Goal: Task Accomplishment & Management: Complete application form

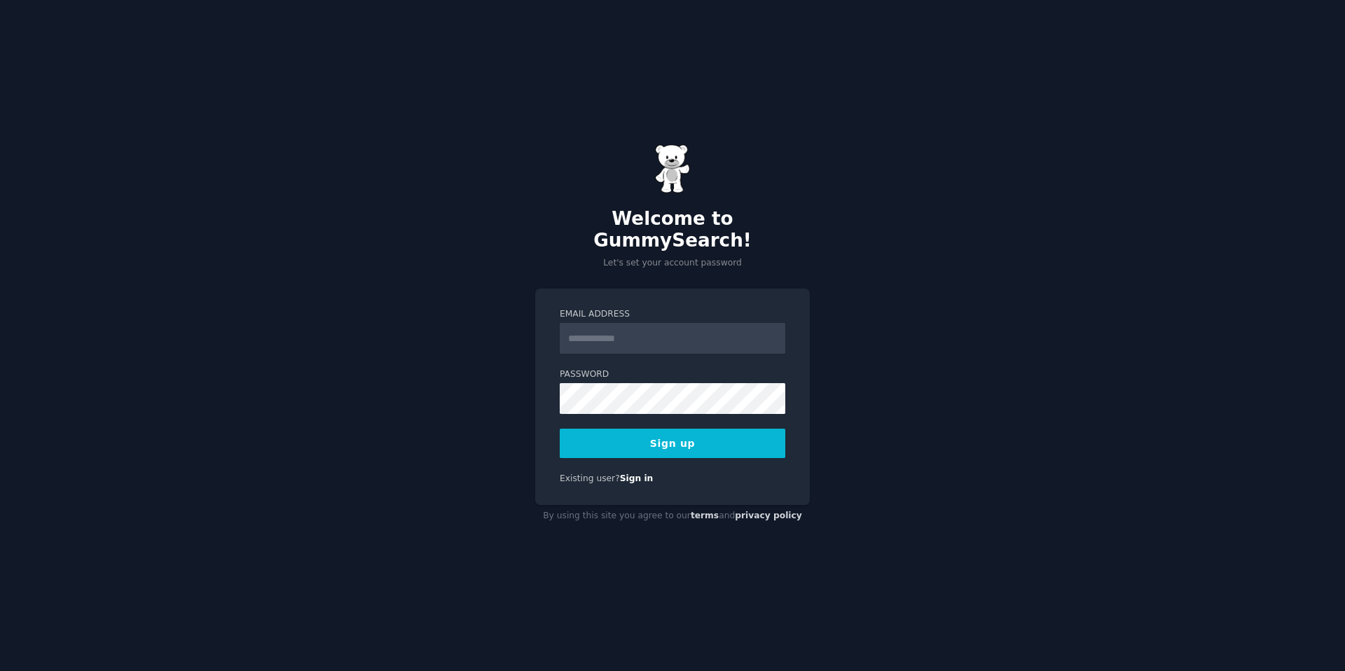
click at [811, 235] on div "Welcome to GummySearch! Let's set your account password Email Address Password …" at bounding box center [672, 335] width 1345 height 671
click at [715, 329] on input "Email Address" at bounding box center [673, 338] width 226 height 31
type input "**********"
click at [718, 369] on label "Password" at bounding box center [673, 375] width 226 height 13
click at [0, 671] on bmx-xocpb at bounding box center [0, 671] width 0 height 0
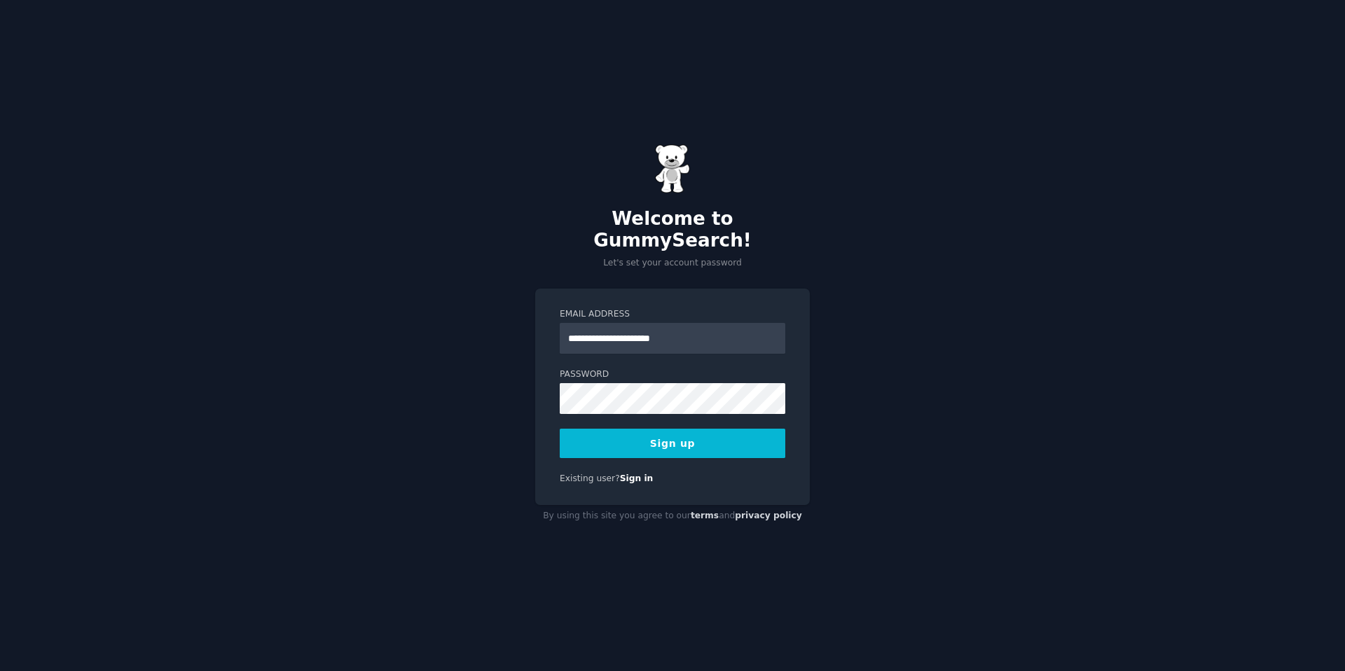
click at [655, 434] on button "Sign up" at bounding box center [673, 443] width 226 height 29
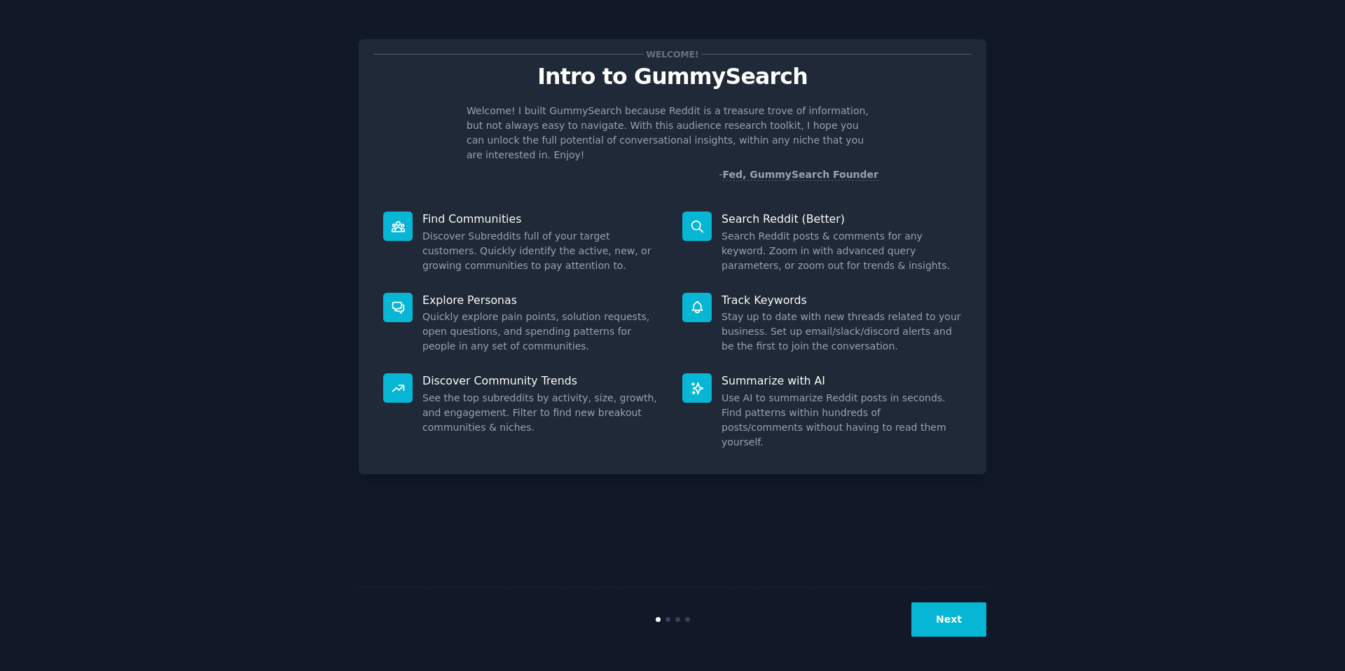
click at [950, 623] on button "Next" at bounding box center [949, 620] width 75 height 34
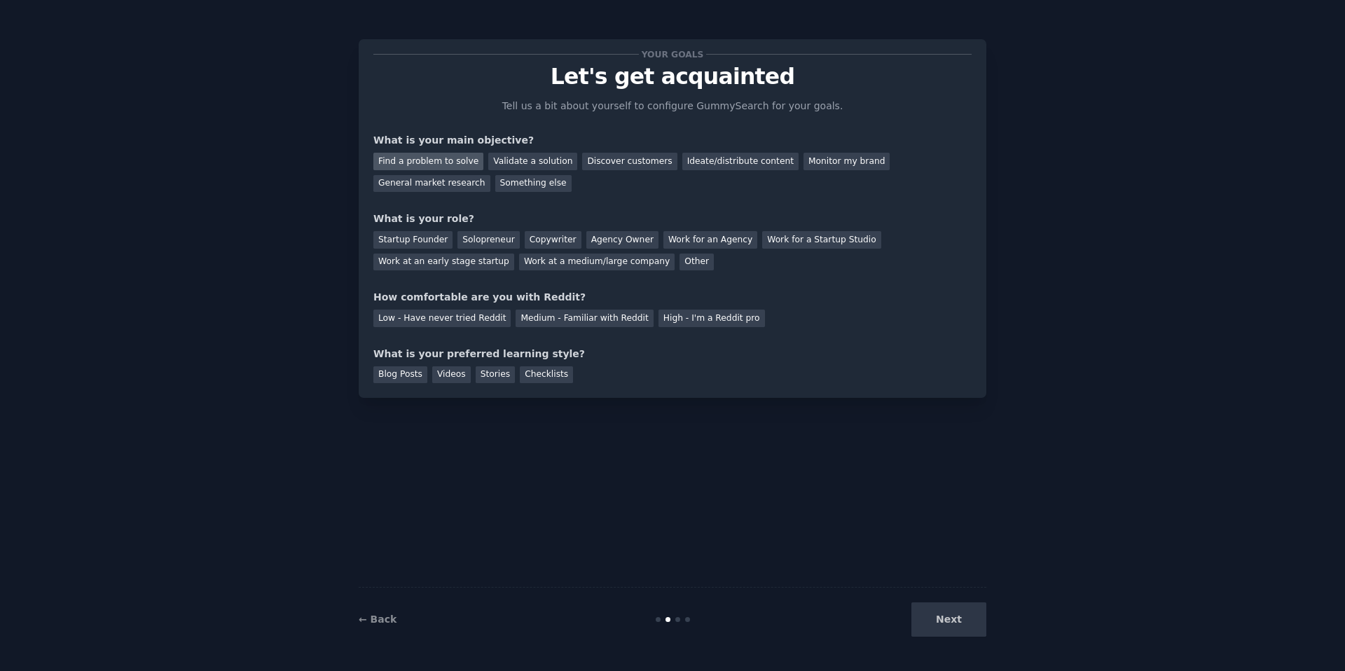
click at [394, 154] on div "Find a problem to solve" at bounding box center [428, 162] width 110 height 18
click at [392, 241] on div "Startup Founder" at bounding box center [412, 240] width 79 height 18
click at [556, 318] on div "Medium - Familiar with Reddit" at bounding box center [584, 319] width 137 height 18
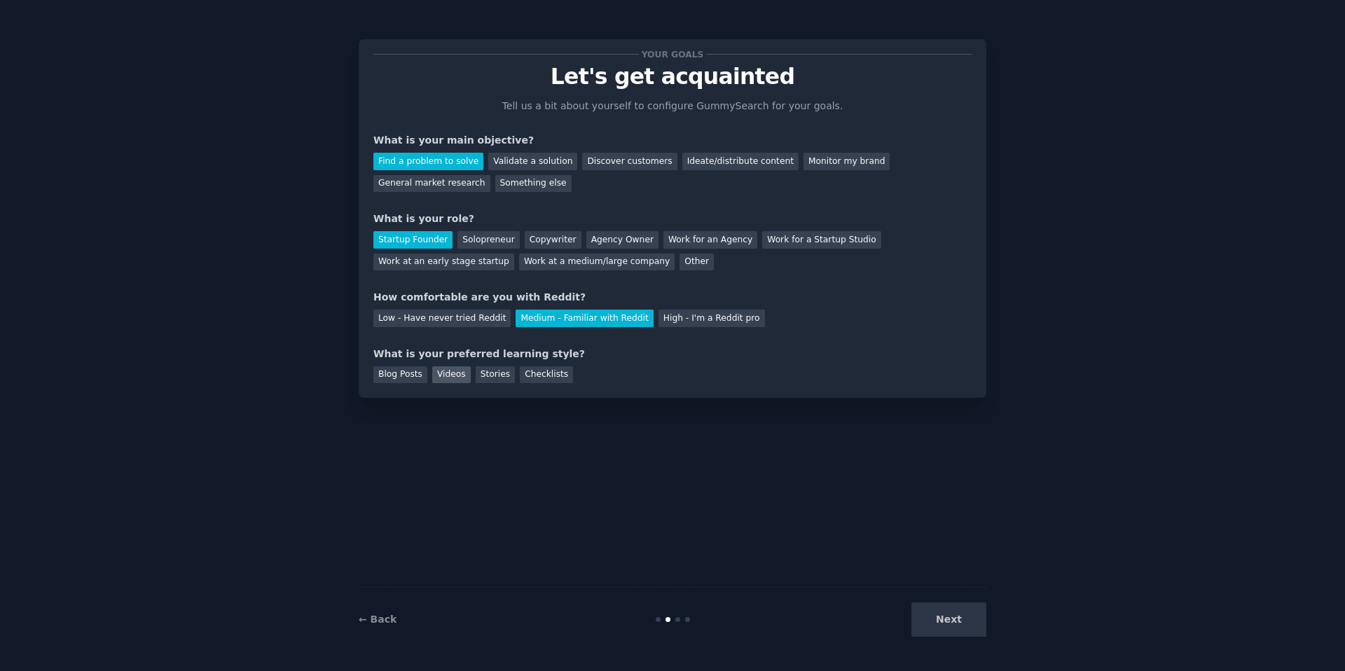
click at [441, 372] on div "Videos" at bounding box center [451, 375] width 39 height 18
click at [947, 624] on button "Next" at bounding box center [949, 620] width 75 height 34
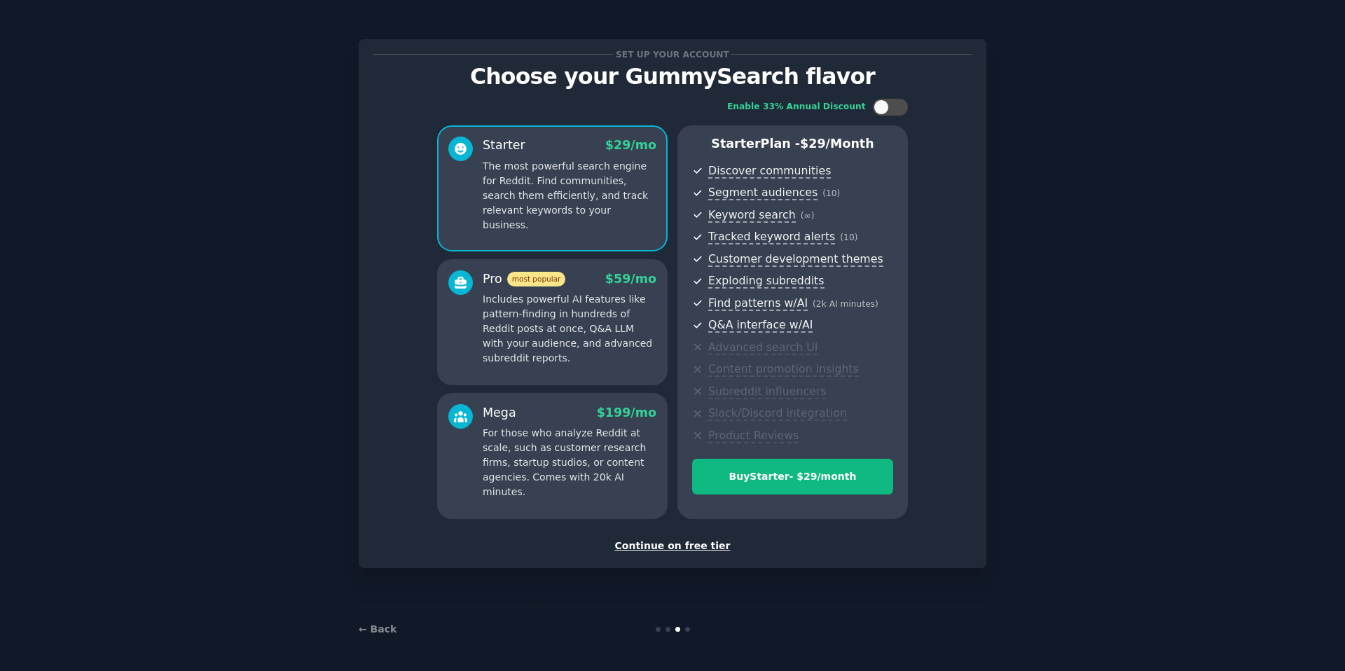
click at [656, 549] on div "Continue on free tier" at bounding box center [672, 546] width 598 height 15
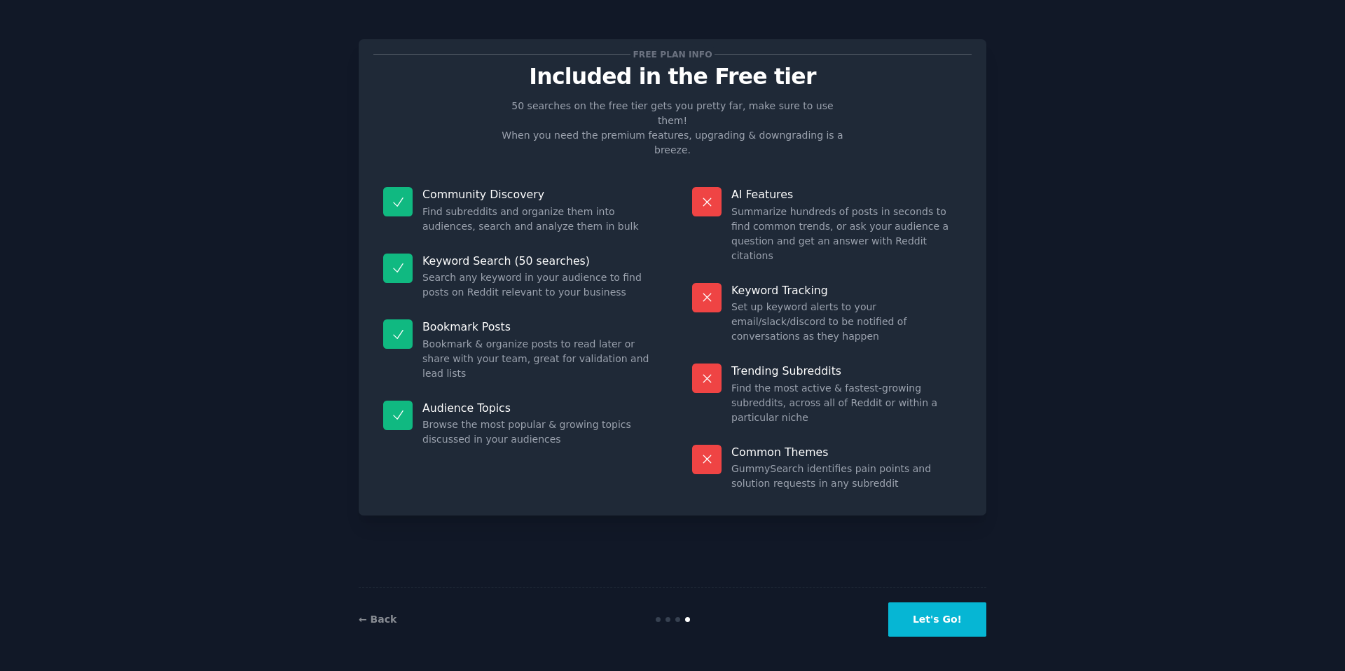
click at [942, 624] on button "Let's Go!" at bounding box center [937, 620] width 98 height 34
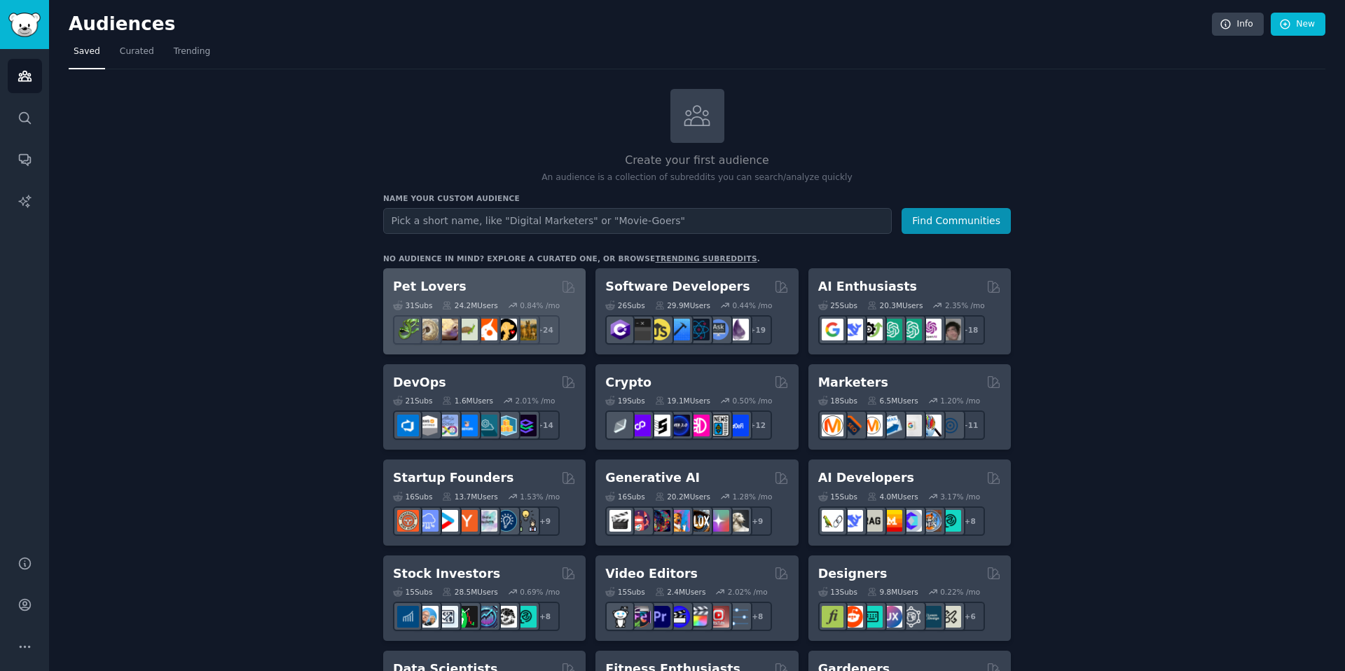
click at [511, 289] on div "Pet Lovers" at bounding box center [484, 287] width 183 height 18
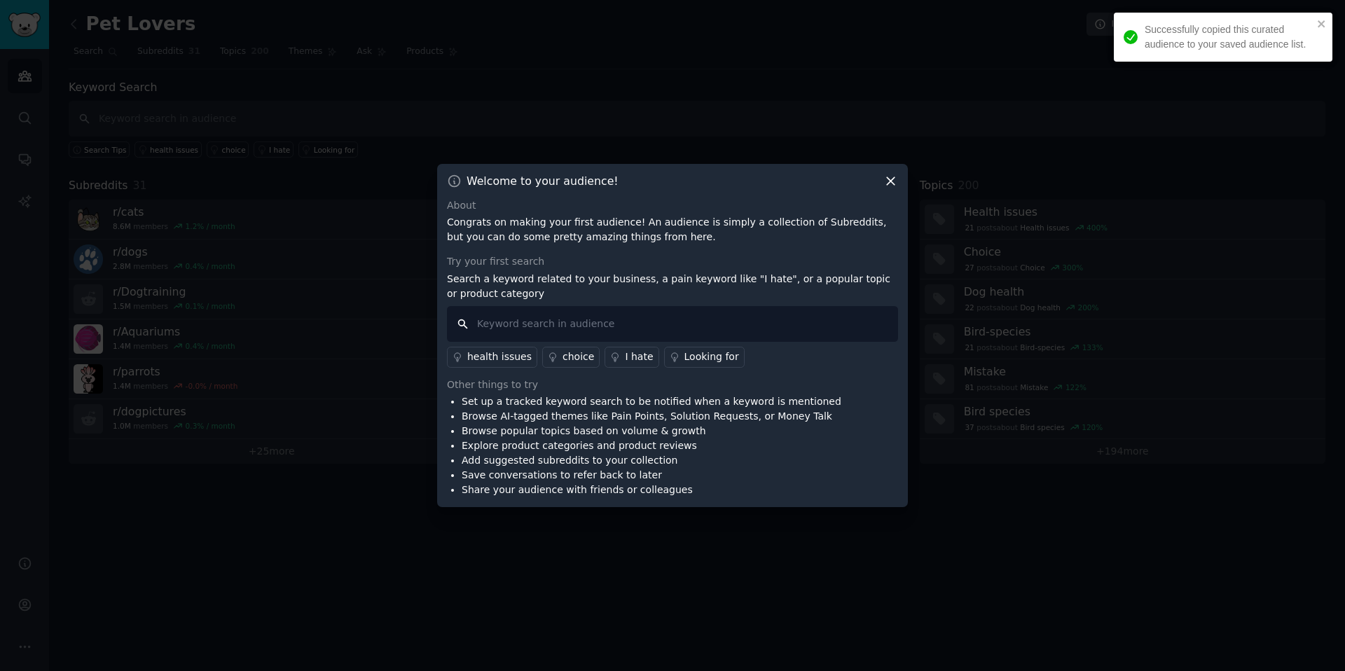
click at [499, 327] on input "text" at bounding box center [672, 324] width 451 height 36
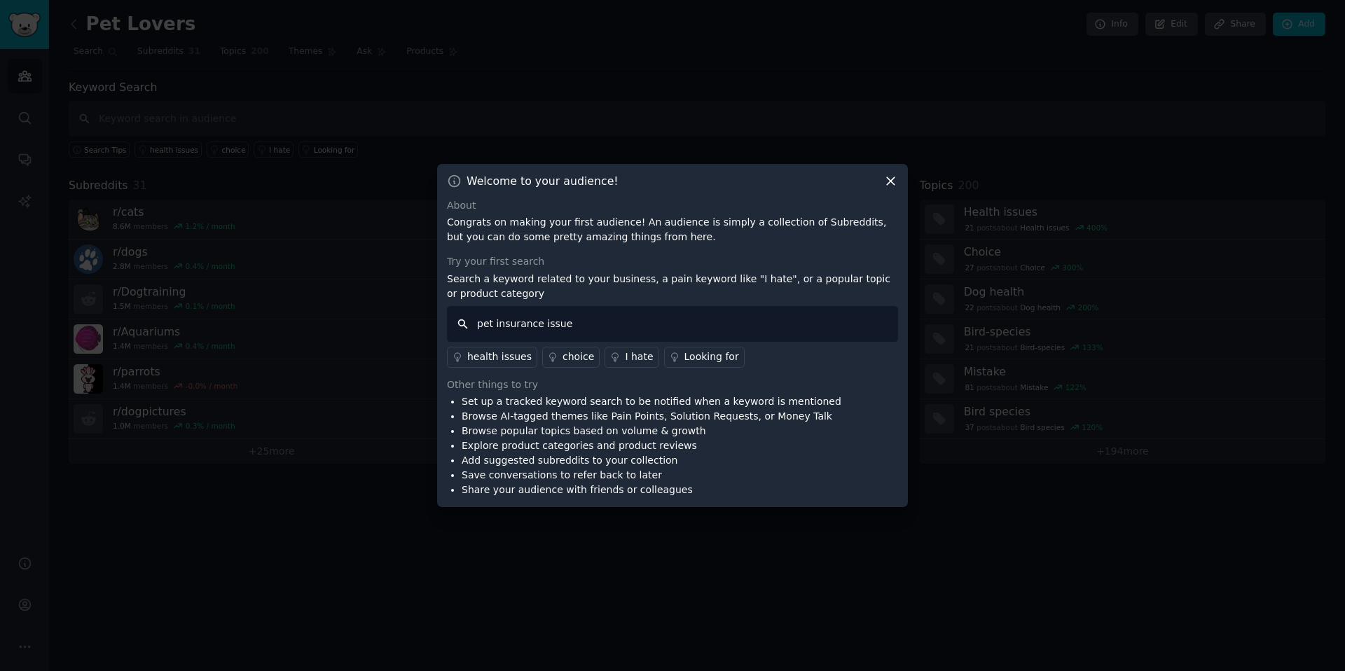
type input "pet insurance issues"
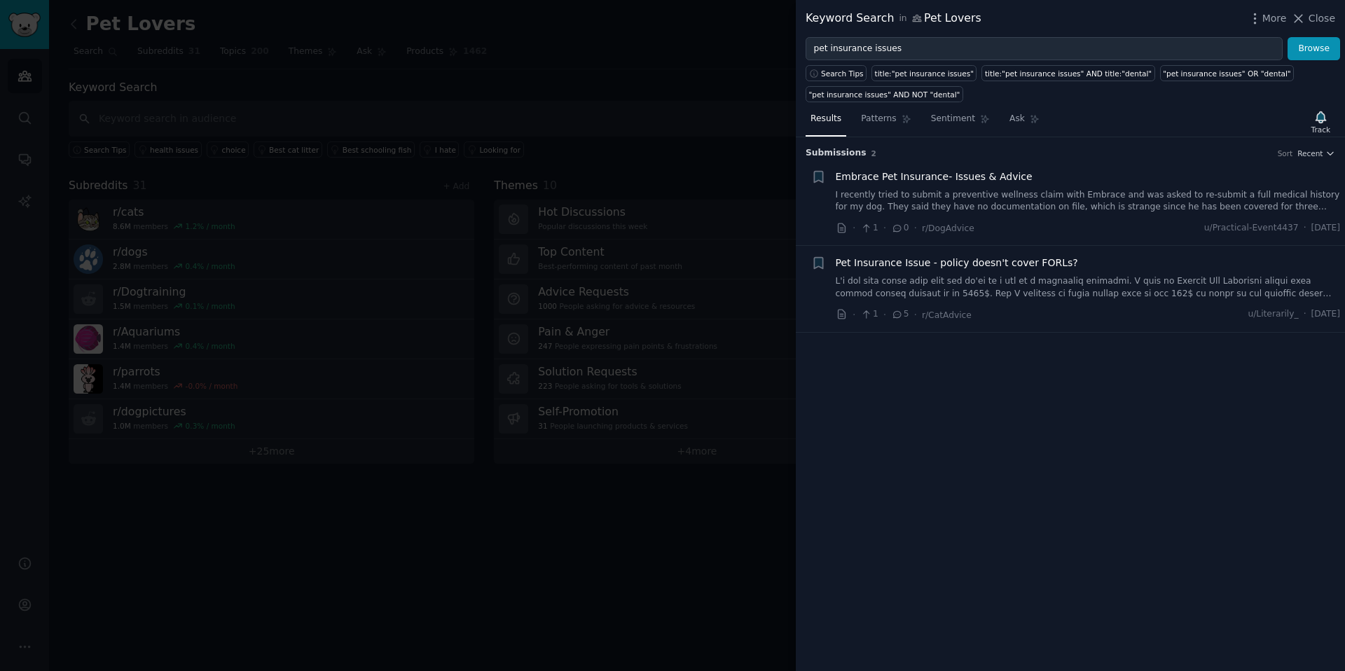
click at [457, 6] on div at bounding box center [672, 335] width 1345 height 671
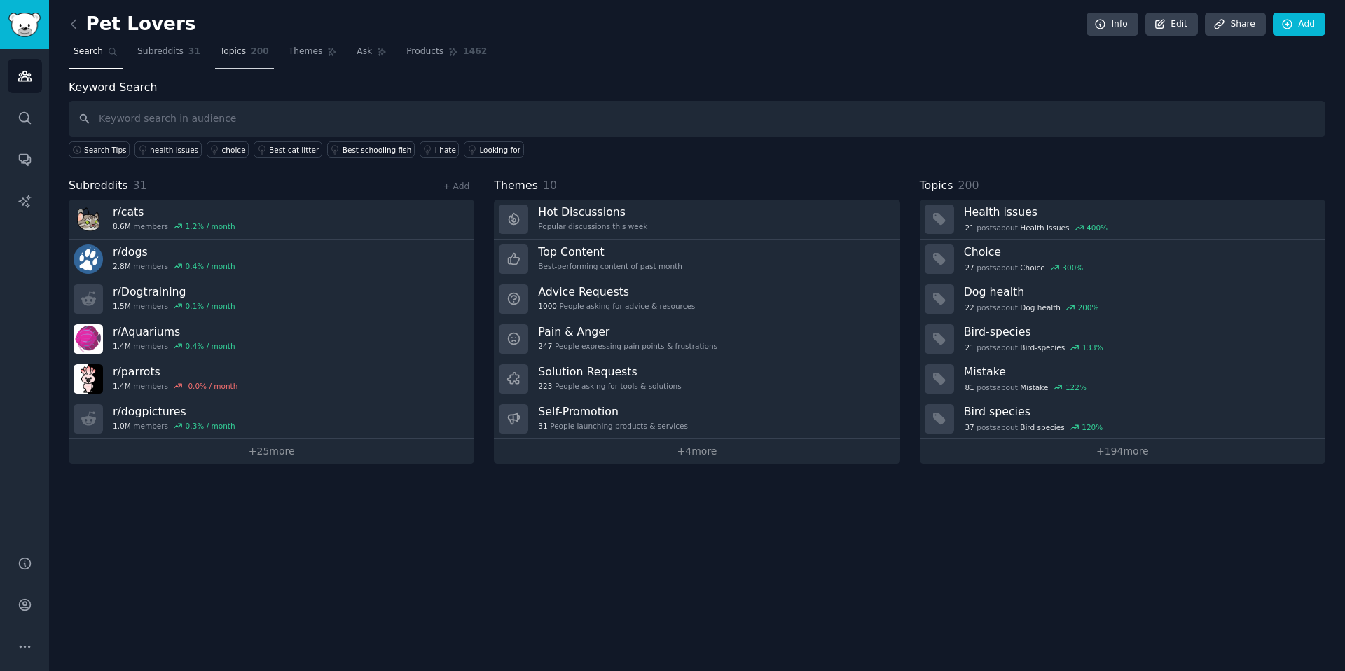
drag, startPoint x: 252, startPoint y: 50, endPoint x: 242, endPoint y: 55, distance: 11.6
click at [252, 50] on span "200" at bounding box center [260, 52] width 18 height 13
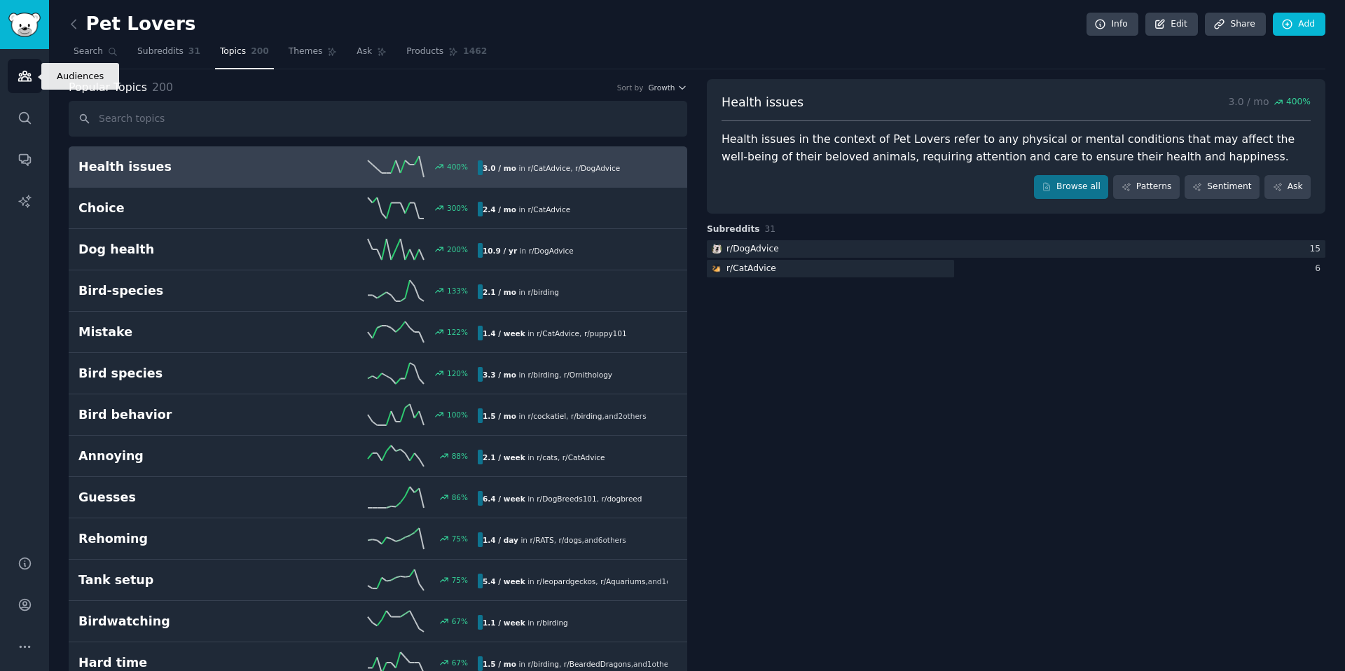
click at [18, 74] on icon "Sidebar" at bounding box center [25, 76] width 15 height 15
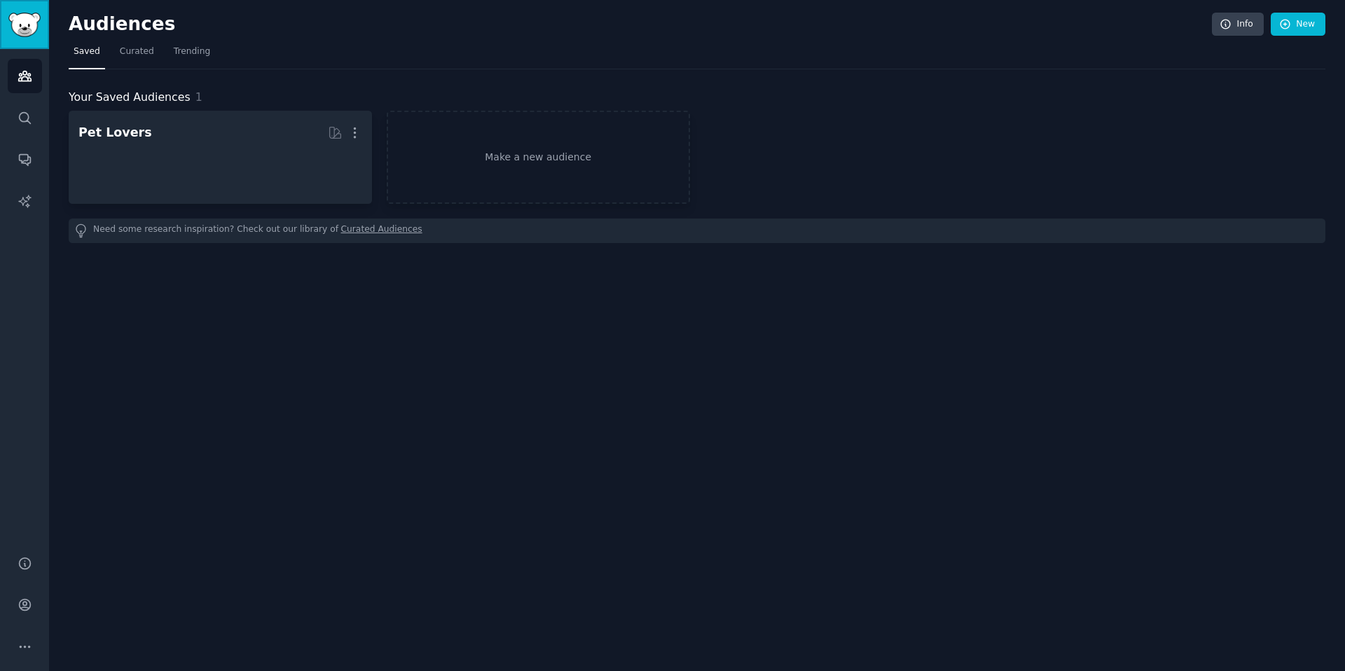
click at [20, 36] on img "Sidebar" at bounding box center [24, 25] width 32 height 25
click at [24, 155] on icon "Sidebar" at bounding box center [24, 160] width 11 height 11
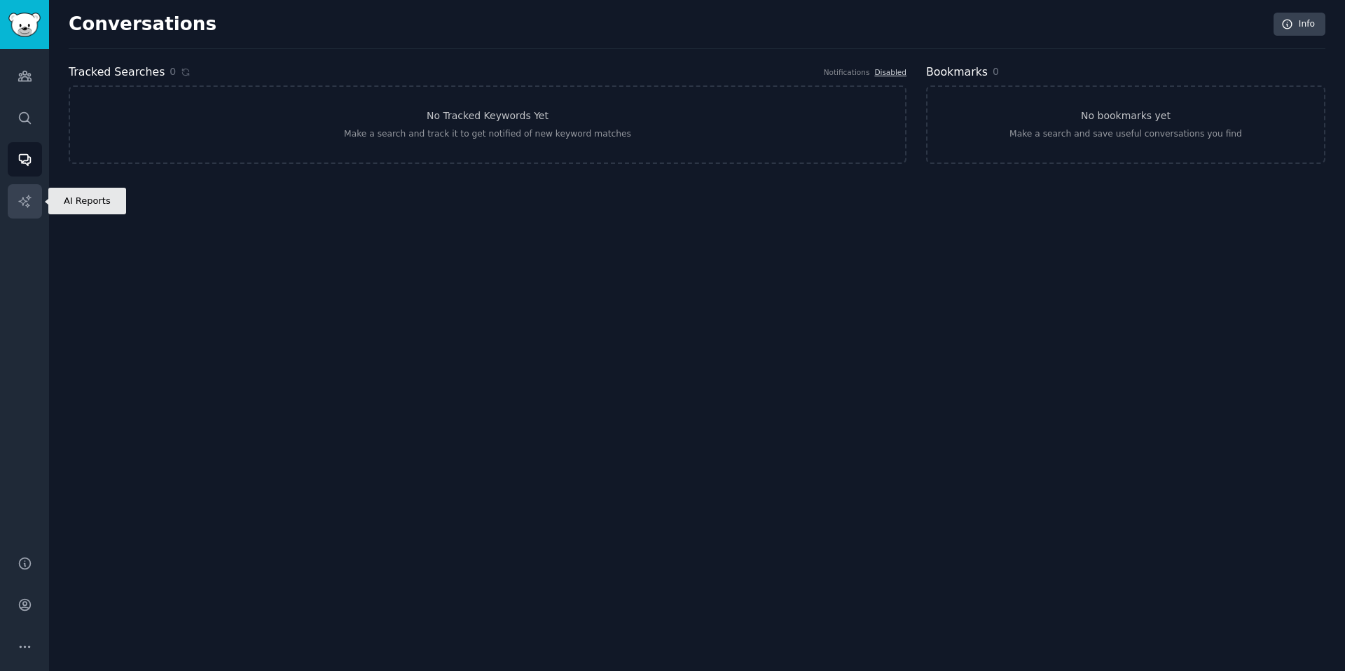
click at [37, 186] on link "AI Reports" at bounding box center [25, 201] width 34 height 34
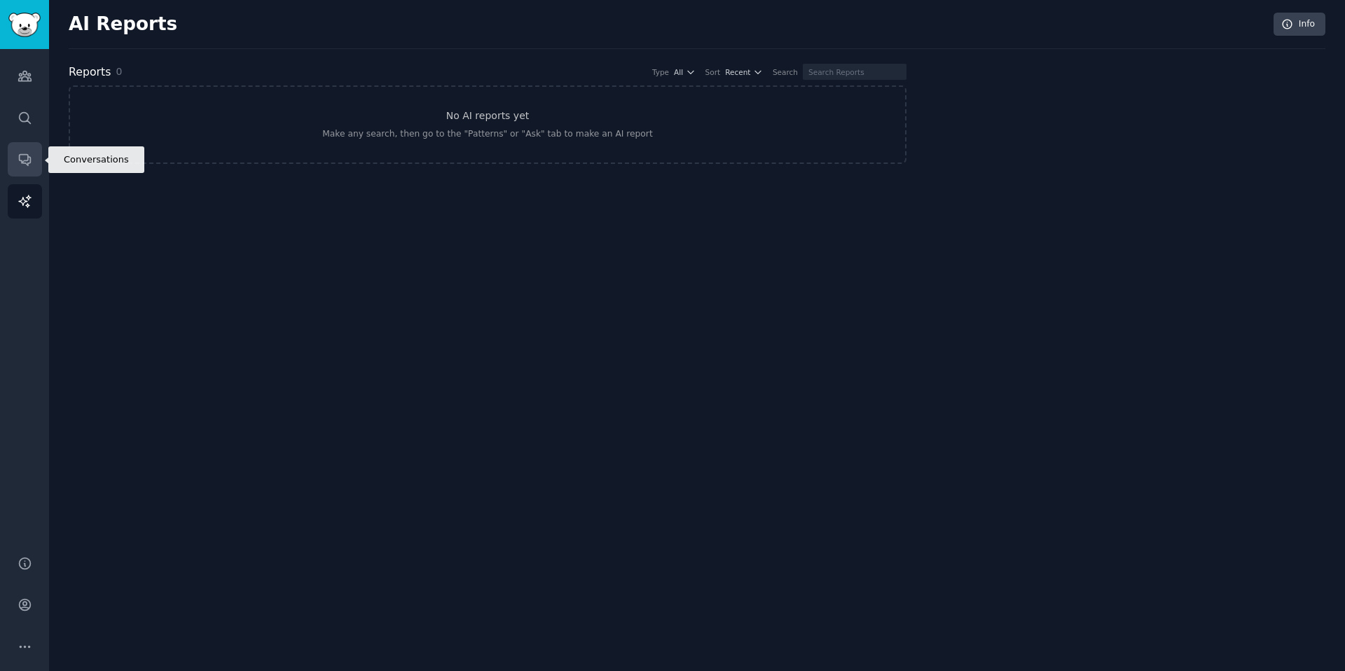
click at [24, 157] on icon "Sidebar" at bounding box center [25, 159] width 15 height 15
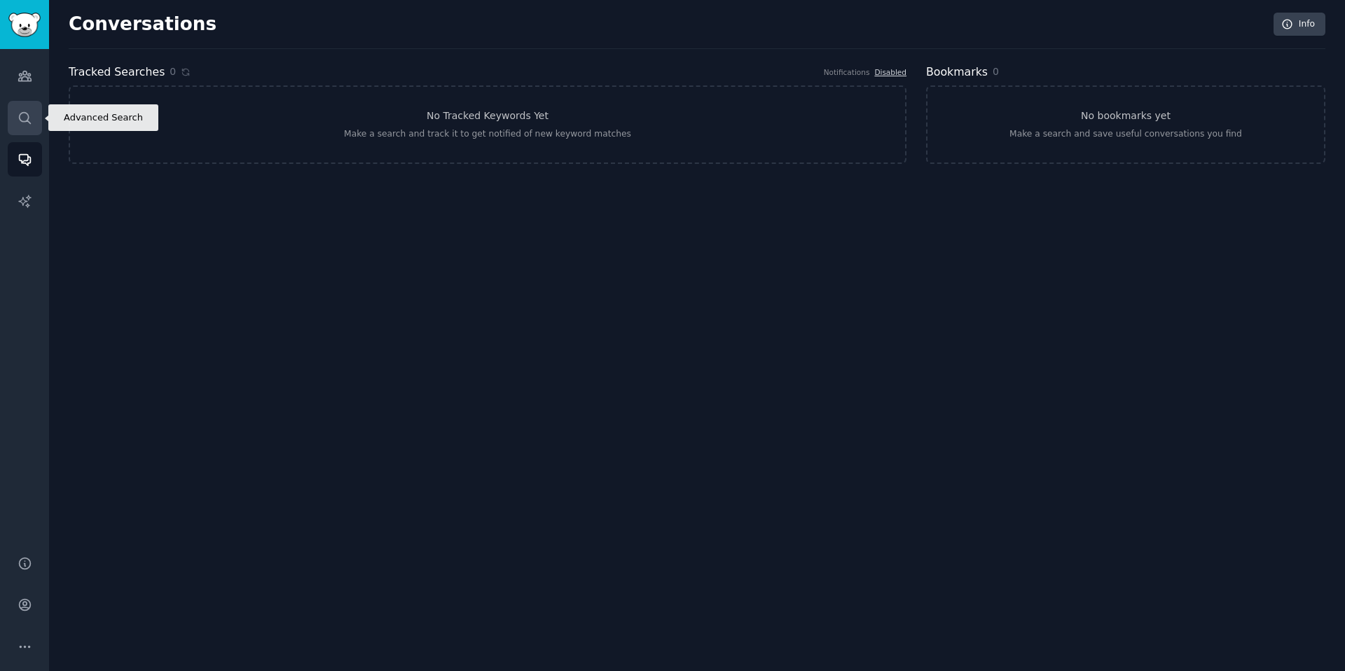
click at [29, 123] on icon "Sidebar" at bounding box center [25, 118] width 15 height 15
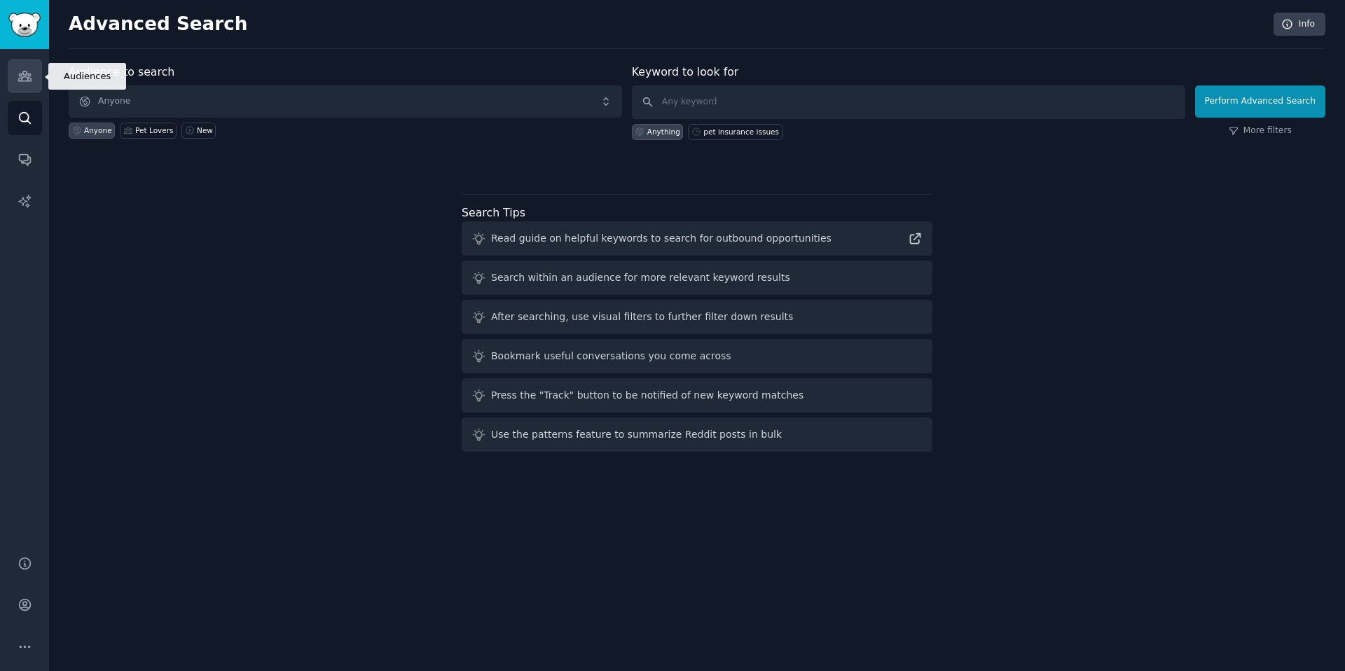
click at [26, 74] on icon "Sidebar" at bounding box center [24, 76] width 13 height 10
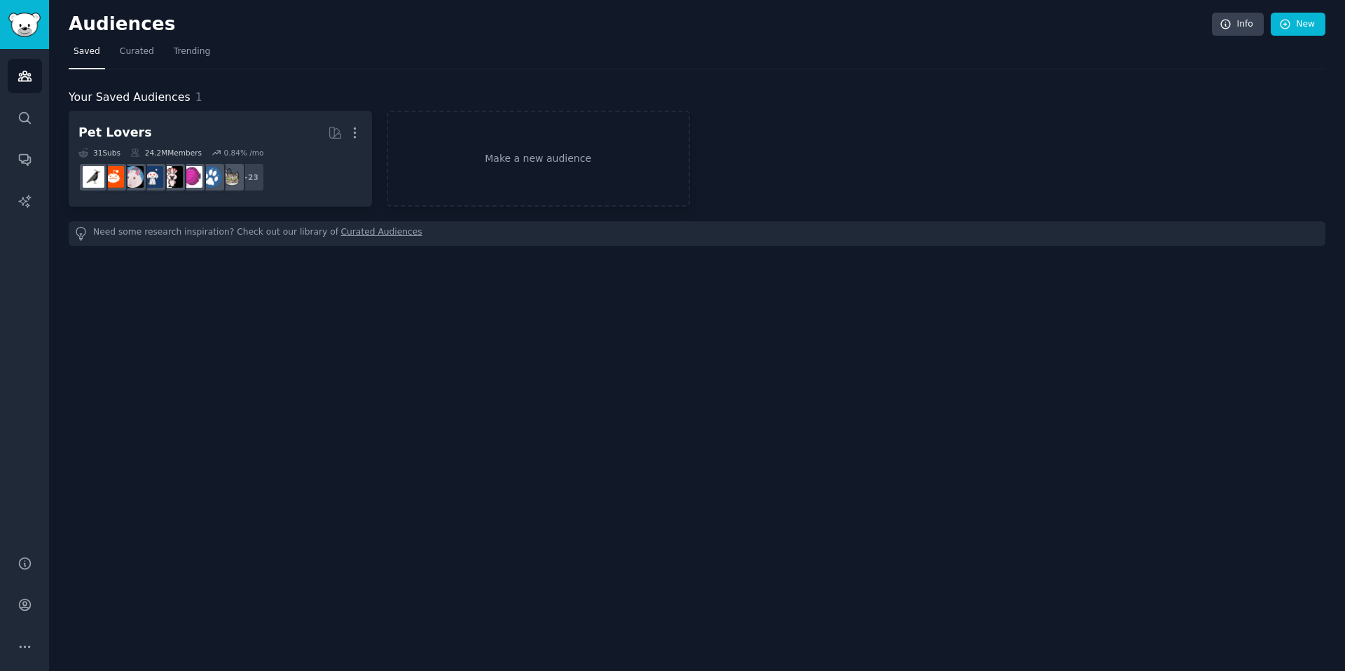
click at [451, 43] on nav "Saved Curated Trending" at bounding box center [697, 55] width 1257 height 29
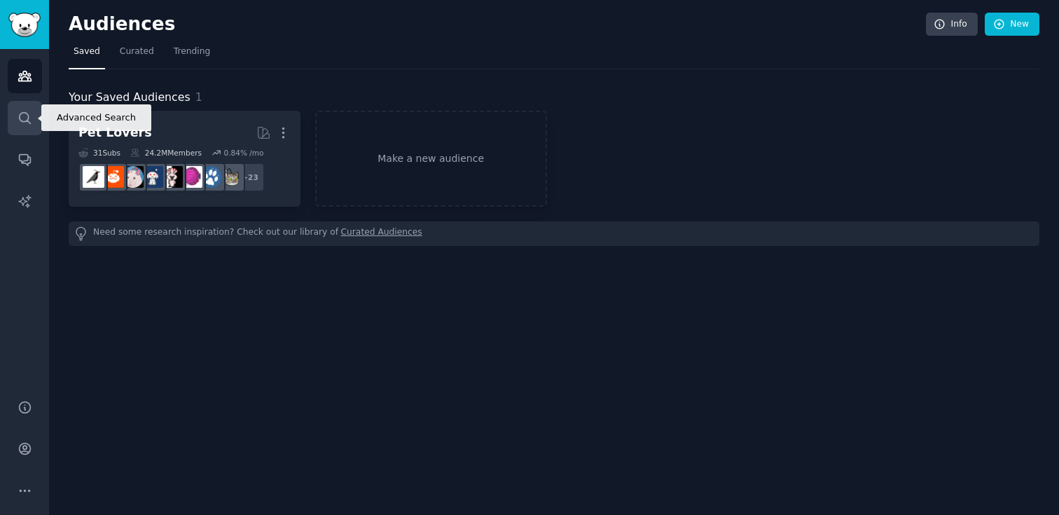
click at [21, 114] on icon "Sidebar" at bounding box center [25, 118] width 15 height 15
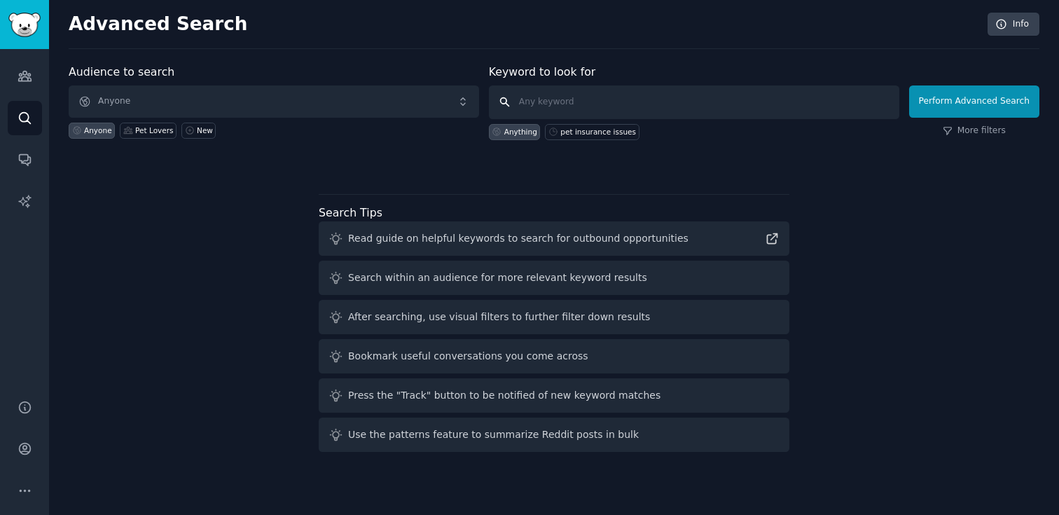
click at [774, 108] on input "text" at bounding box center [694, 102] width 411 height 34
click at [32, 83] on link "Audiences" at bounding box center [25, 76] width 34 height 34
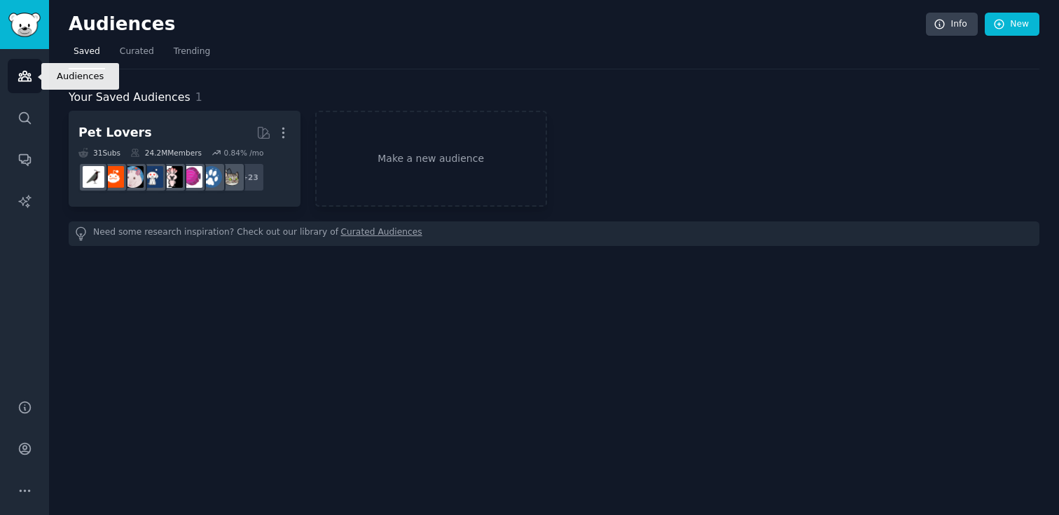
click at [20, 69] on icon "Sidebar" at bounding box center [25, 76] width 15 height 15
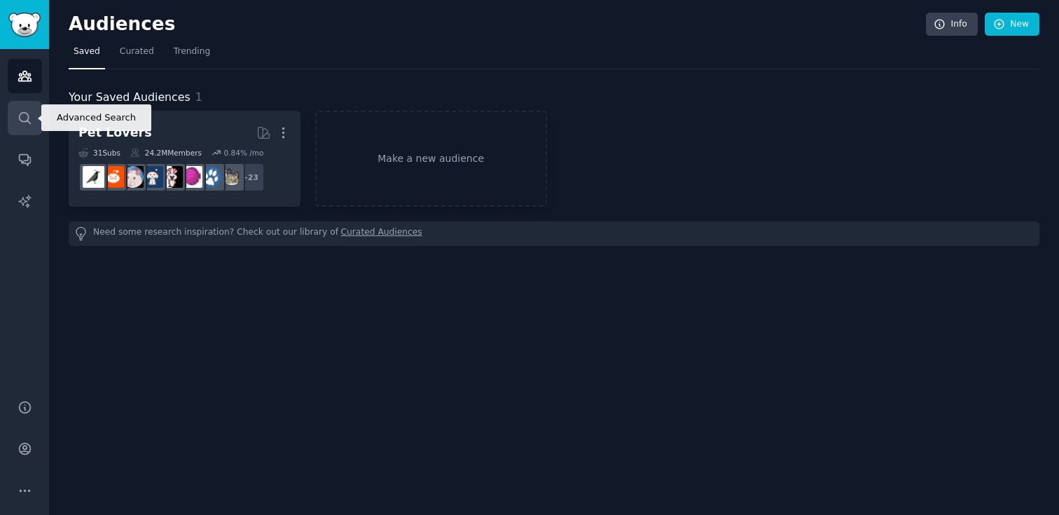
click at [25, 124] on icon "Sidebar" at bounding box center [25, 118] width 15 height 15
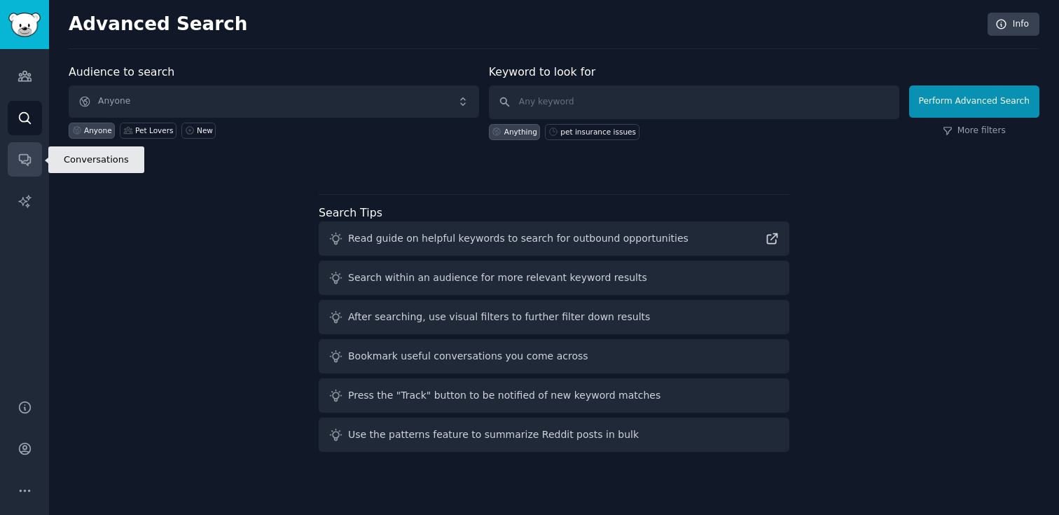
click at [24, 163] on icon "Sidebar" at bounding box center [24, 160] width 11 height 11
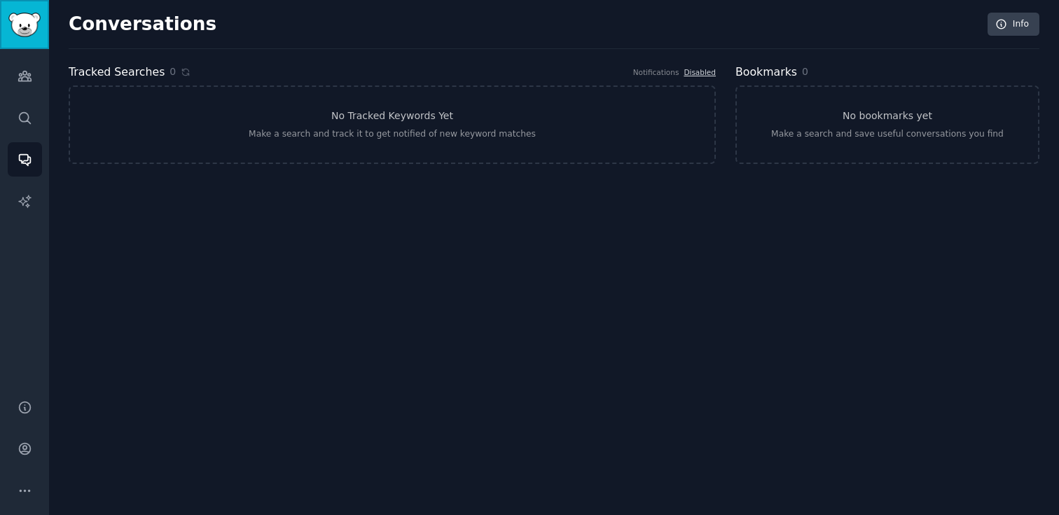
click at [37, 39] on link "Sidebar" at bounding box center [24, 24] width 49 height 49
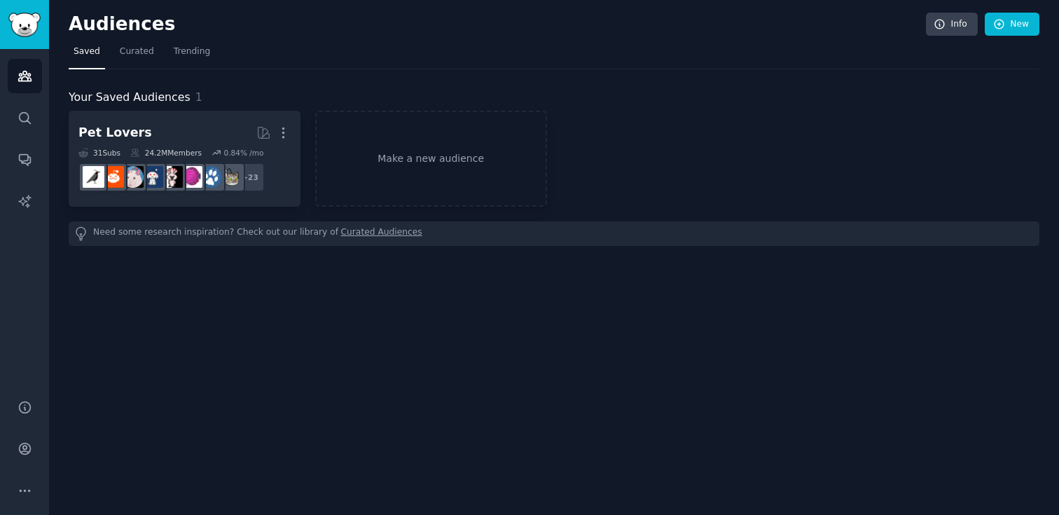
click at [481, 48] on nav "Saved Curated Trending" at bounding box center [554, 55] width 971 height 29
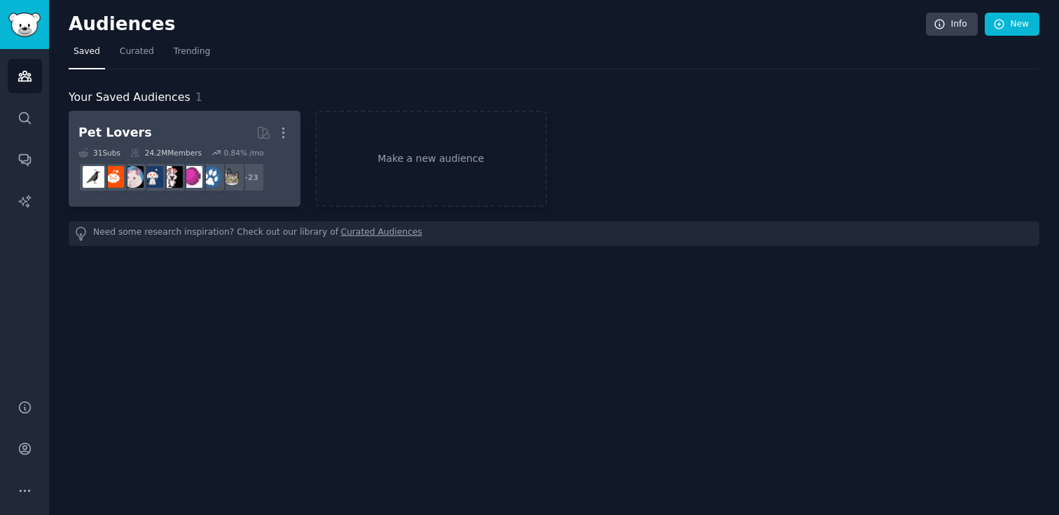
click at [135, 121] on h2 "Pet Lovers More" at bounding box center [184, 133] width 212 height 25
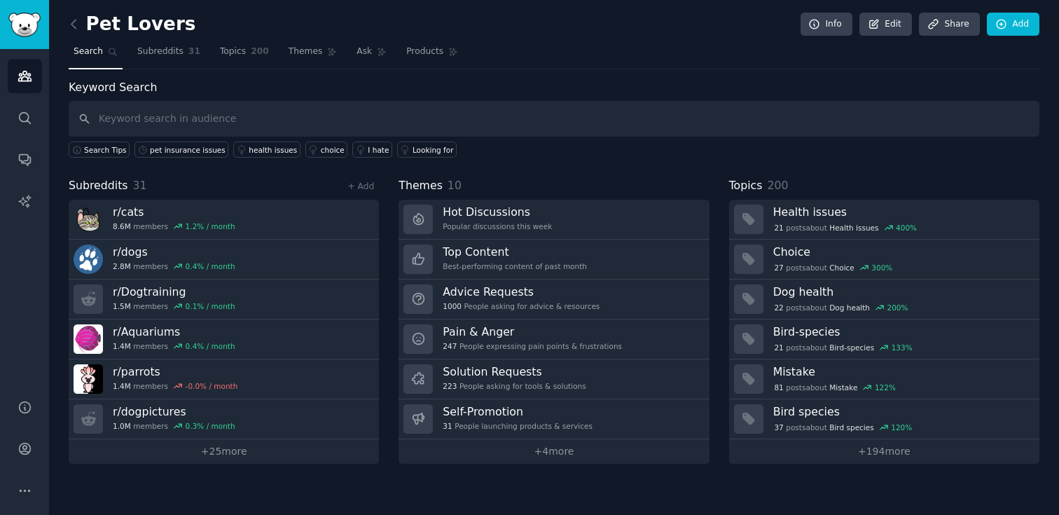
drag, startPoint x: 228, startPoint y: 46, endPoint x: 27, endPoint y: 283, distance: 310.8
click at [228, 46] on span "Topics" at bounding box center [233, 52] width 26 height 13
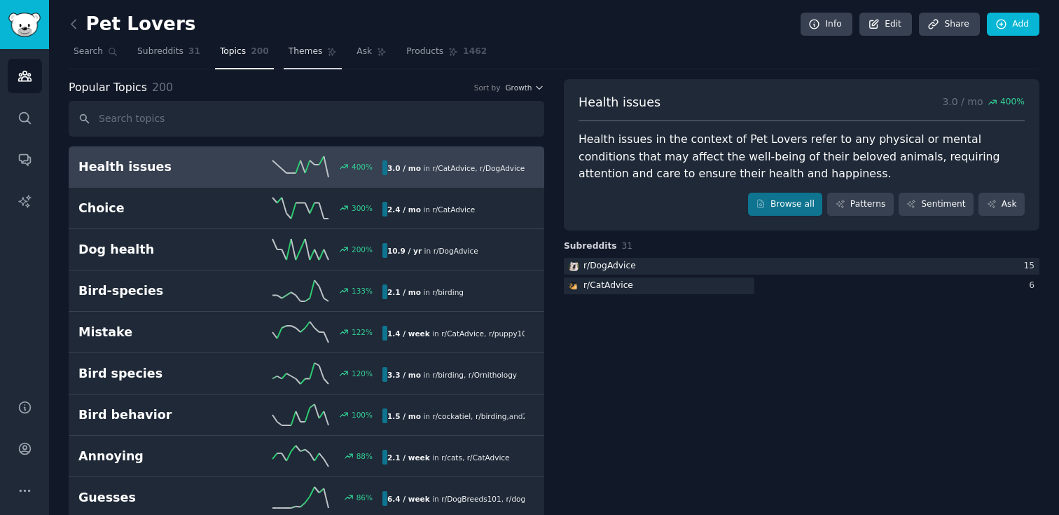
click at [318, 57] on link "Themes" at bounding box center [313, 55] width 59 height 29
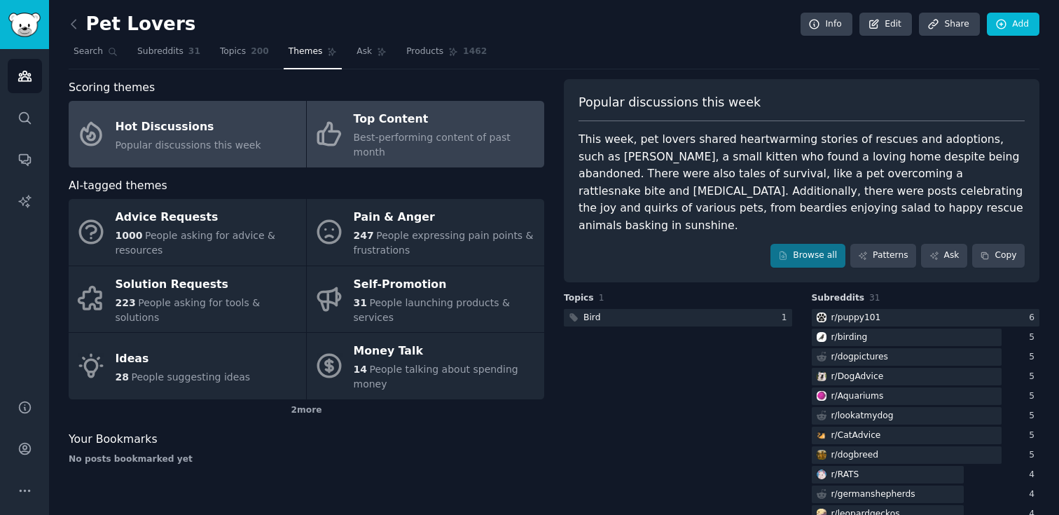
click at [358, 133] on span "Best-performing content of past month" at bounding box center [432, 145] width 157 height 26
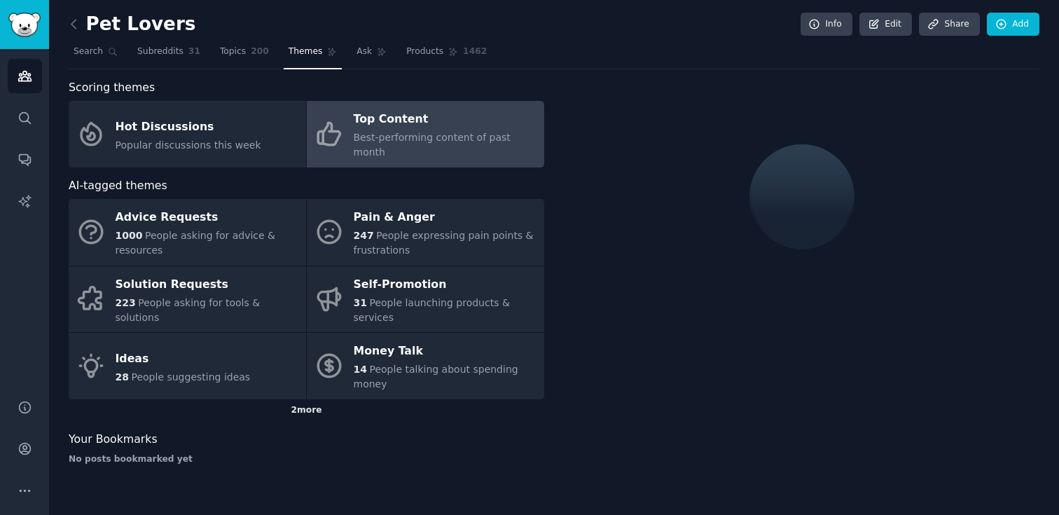
click at [293, 399] on div "2 more" at bounding box center [307, 410] width 476 height 22
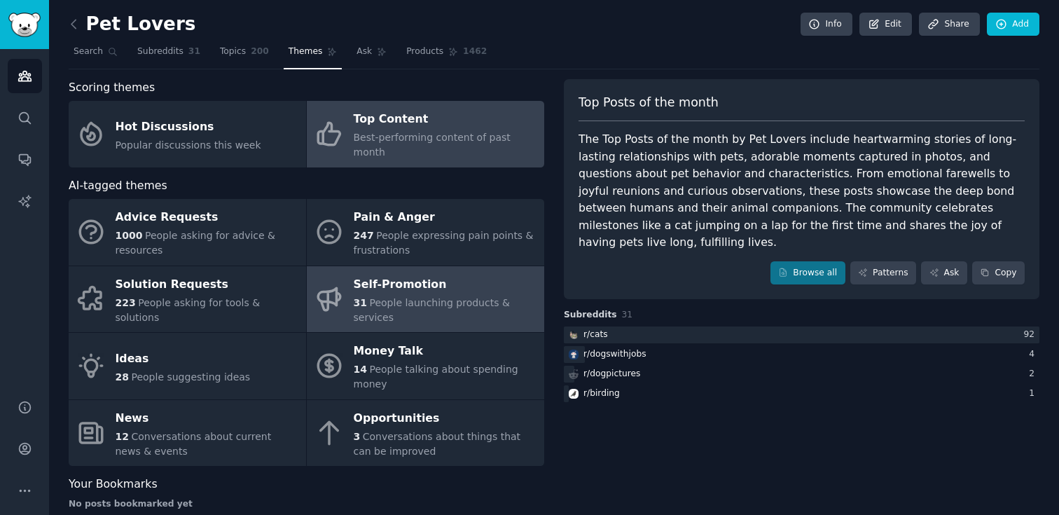
click at [388, 297] on span "People launching products & services" at bounding box center [432, 310] width 156 height 26
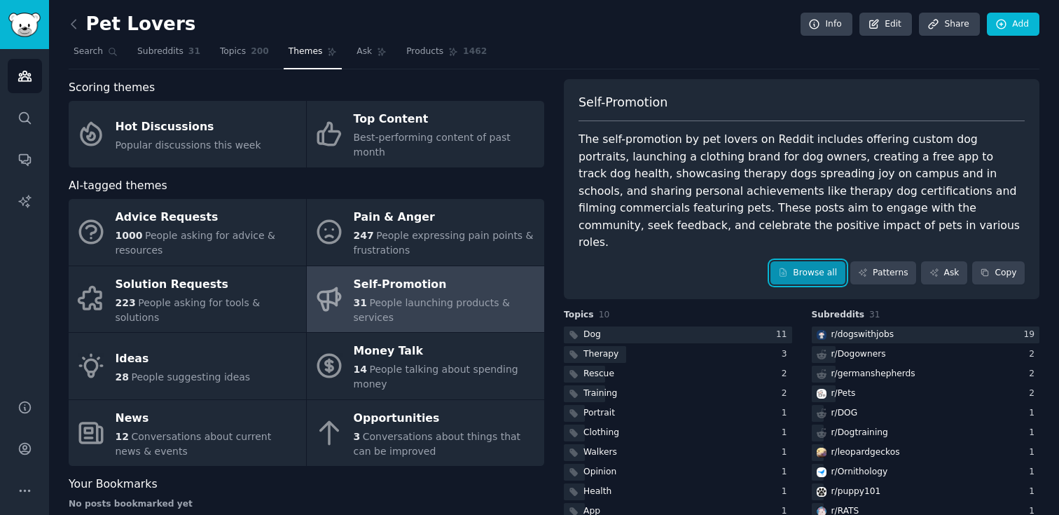
click at [832, 261] on link "Browse all" at bounding box center [808, 273] width 75 height 24
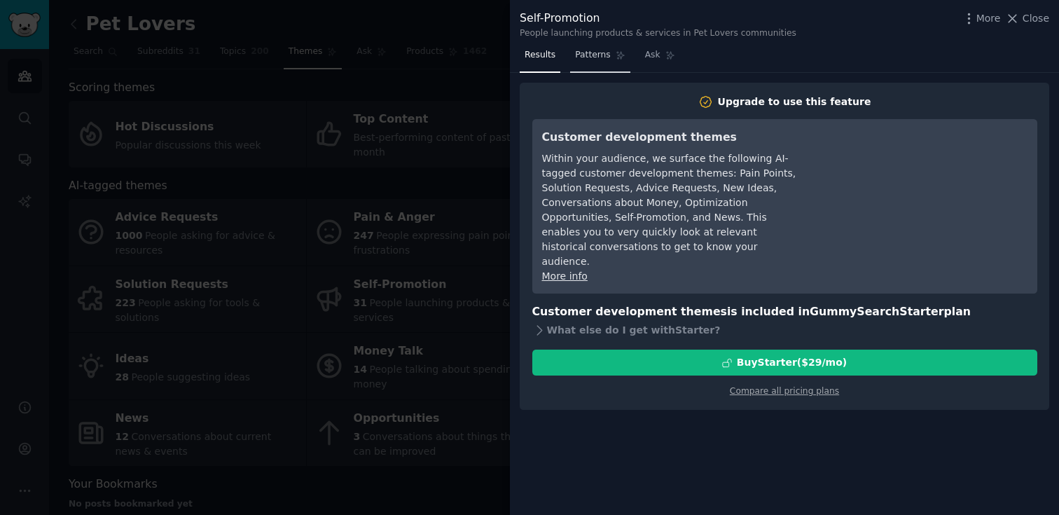
click at [610, 60] on link "Patterns" at bounding box center [600, 58] width 60 height 29
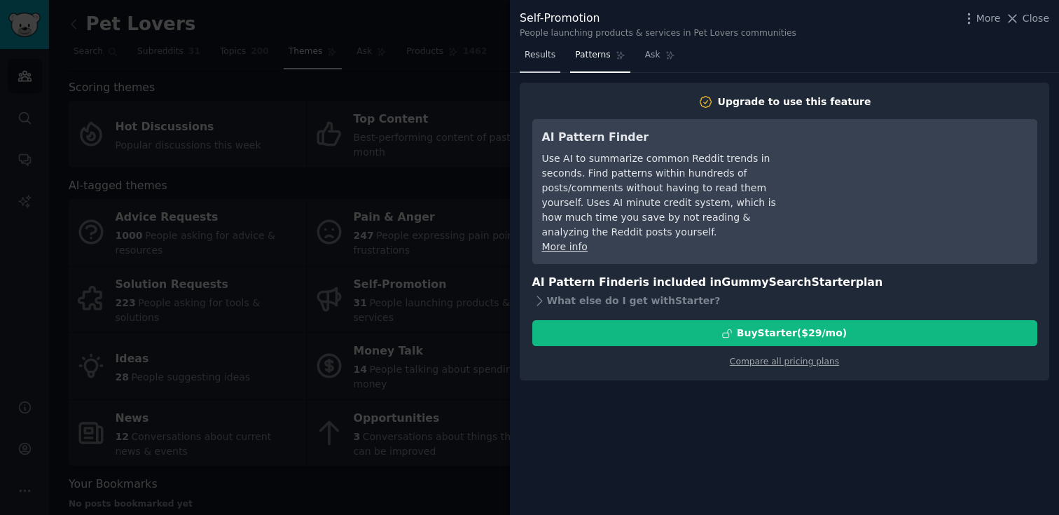
click at [558, 55] on link "Results" at bounding box center [540, 58] width 41 height 29
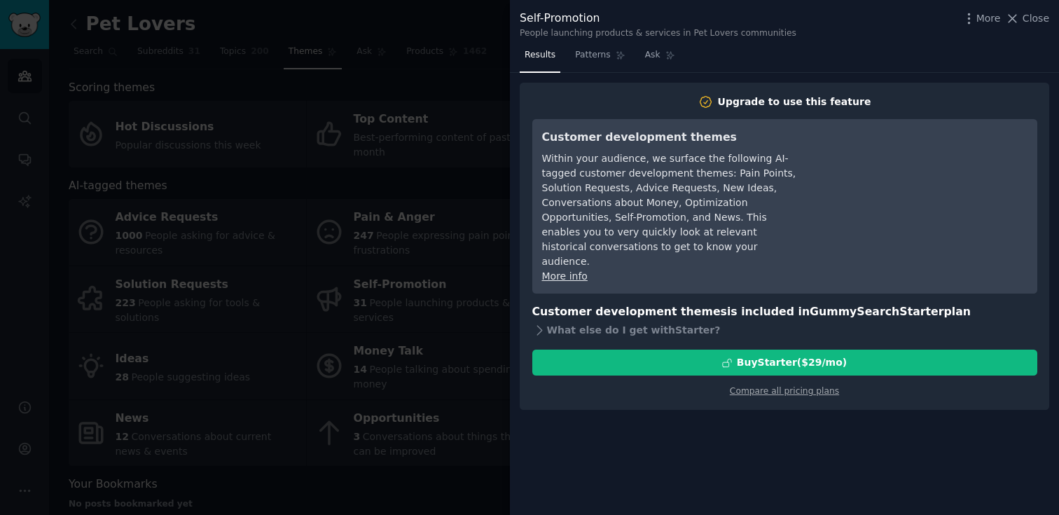
click at [535, 48] on link "Results" at bounding box center [540, 58] width 41 height 29
click at [577, 50] on span "Patterns" at bounding box center [592, 55] width 35 height 13
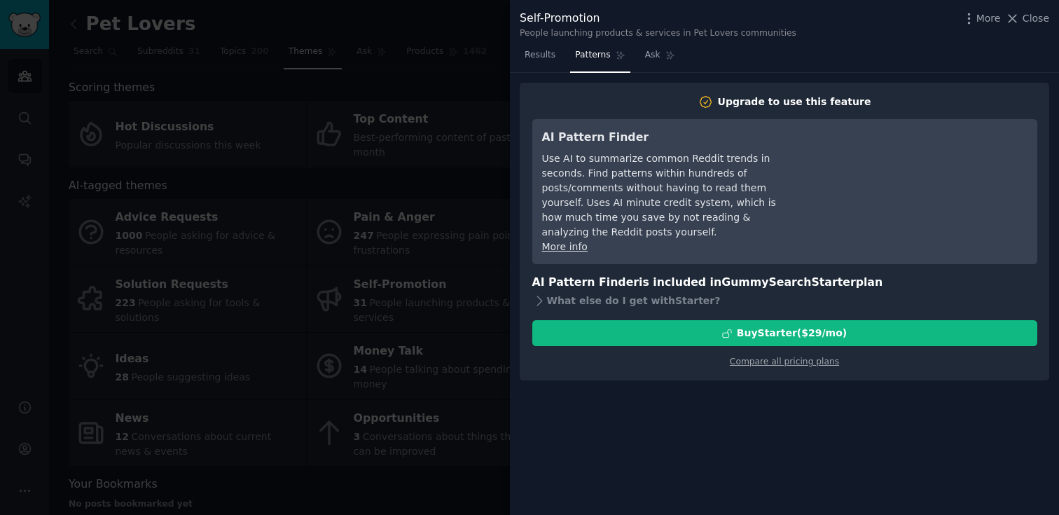
click at [594, 53] on span "Patterns" at bounding box center [592, 55] width 35 height 13
click at [446, 188] on div at bounding box center [529, 257] width 1059 height 515
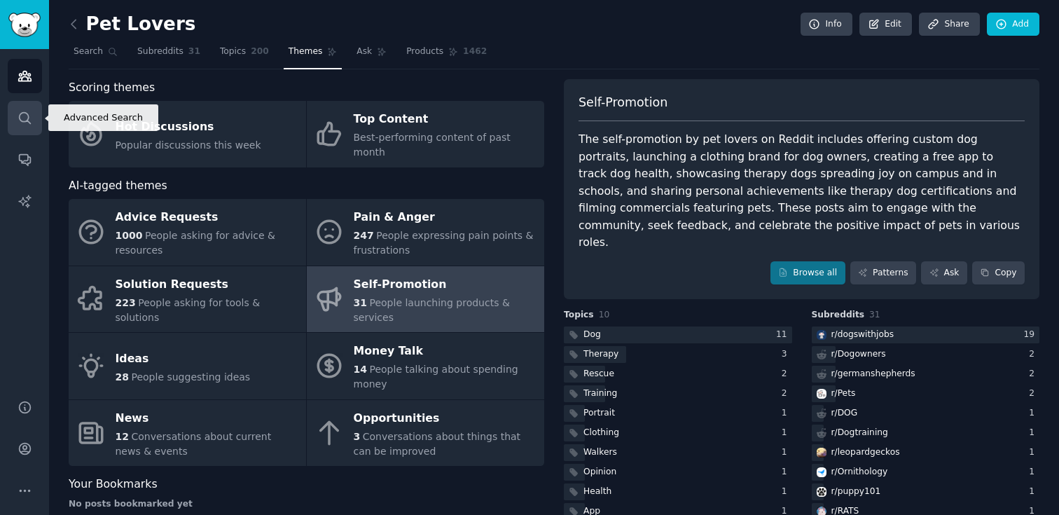
click at [33, 121] on link "Search" at bounding box center [25, 118] width 34 height 34
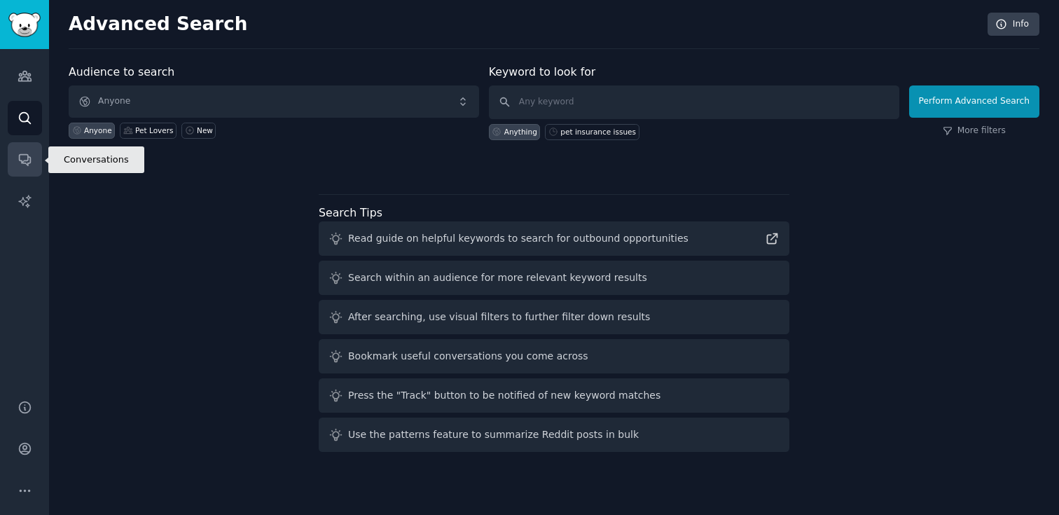
click at [30, 161] on icon "Sidebar" at bounding box center [24, 160] width 11 height 11
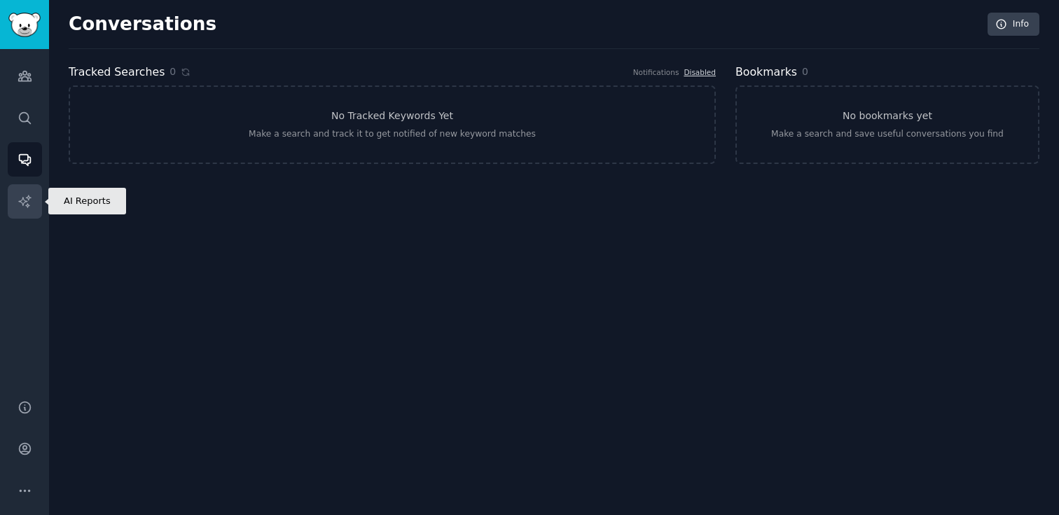
click at [32, 190] on link "AI Reports" at bounding box center [25, 201] width 34 height 34
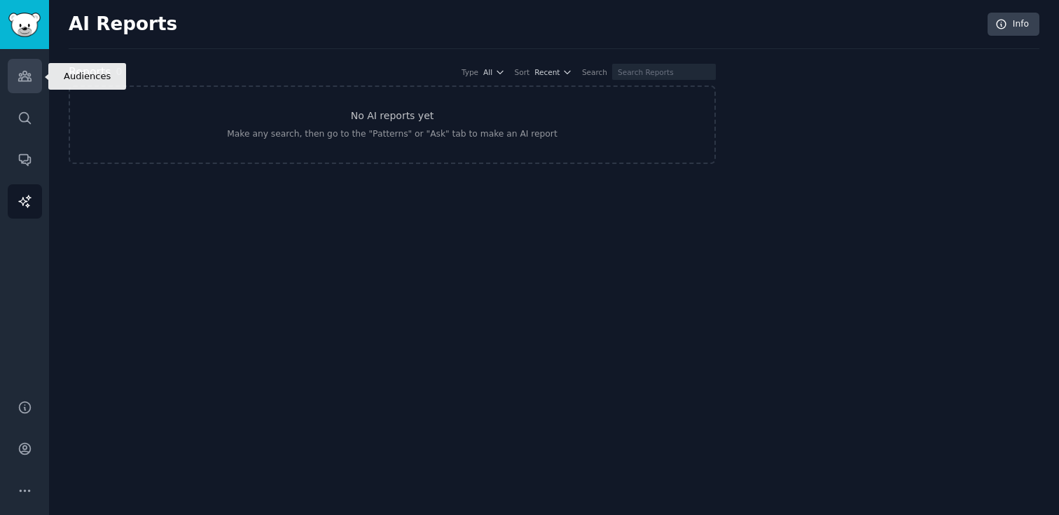
click at [30, 92] on link "Audiences" at bounding box center [25, 76] width 34 height 34
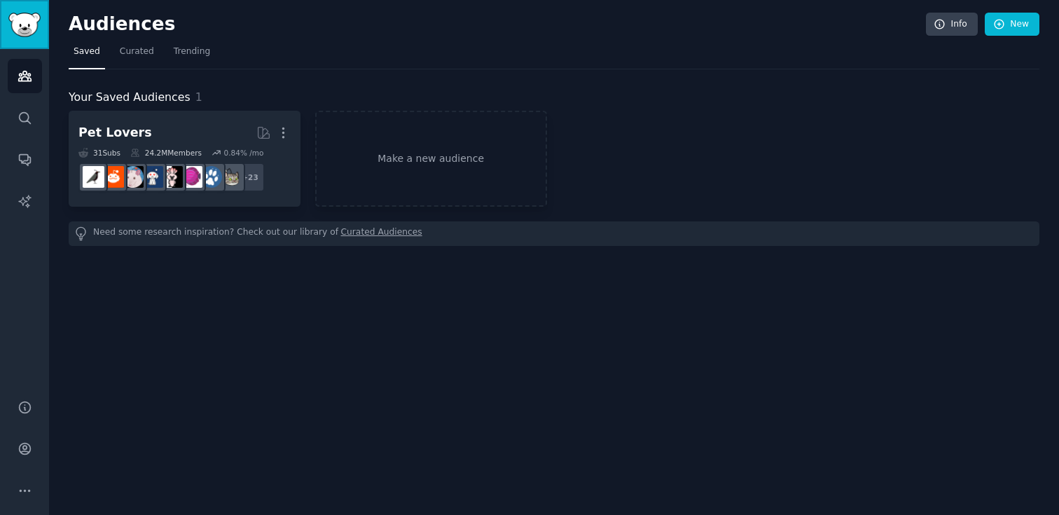
click at [41, 19] on img "Sidebar" at bounding box center [24, 25] width 32 height 25
click at [177, 109] on div "Your Saved Audiences 1 Pet Lovers More 31 Sub s 24.2M Members 0.84 % /mo + 23 M…" at bounding box center [554, 167] width 971 height 157
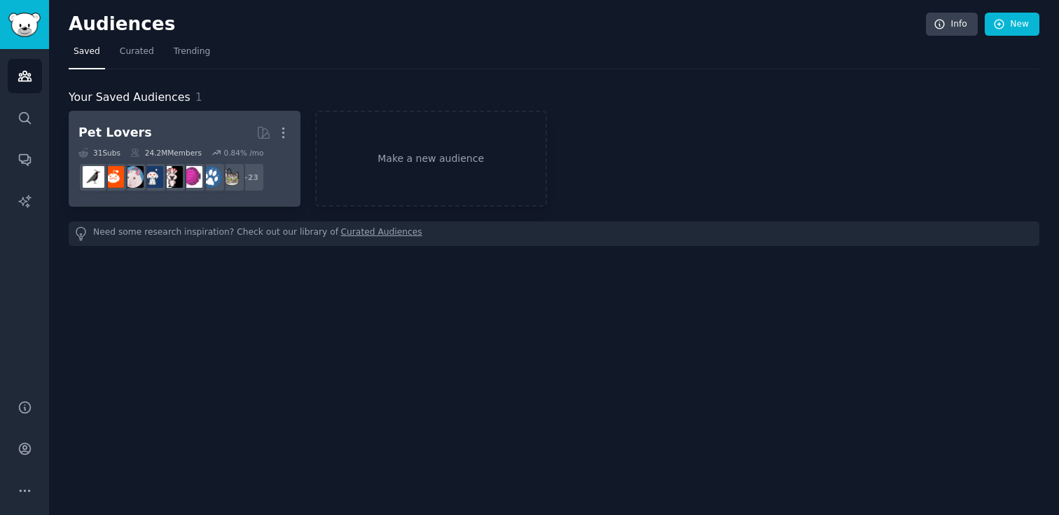
click at [163, 122] on h2 "Pet Lovers More" at bounding box center [184, 133] width 212 height 25
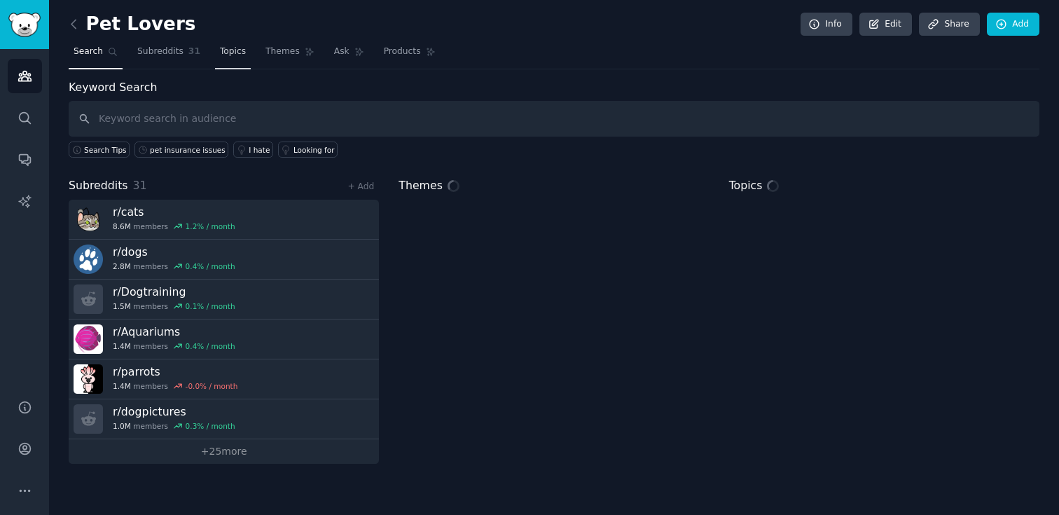
click at [235, 46] on span "Topics" at bounding box center [233, 52] width 26 height 13
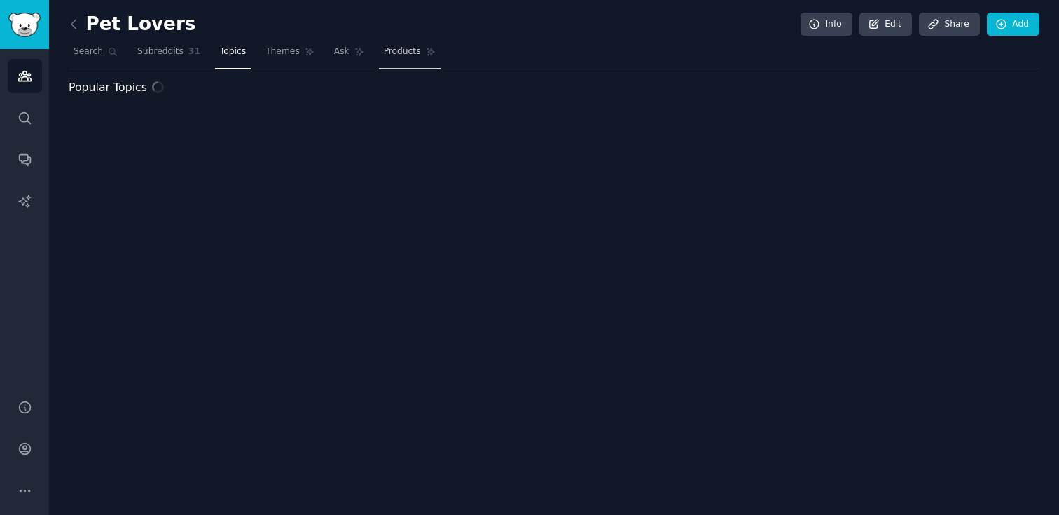
click at [384, 53] on span "Products" at bounding box center [402, 52] width 37 height 13
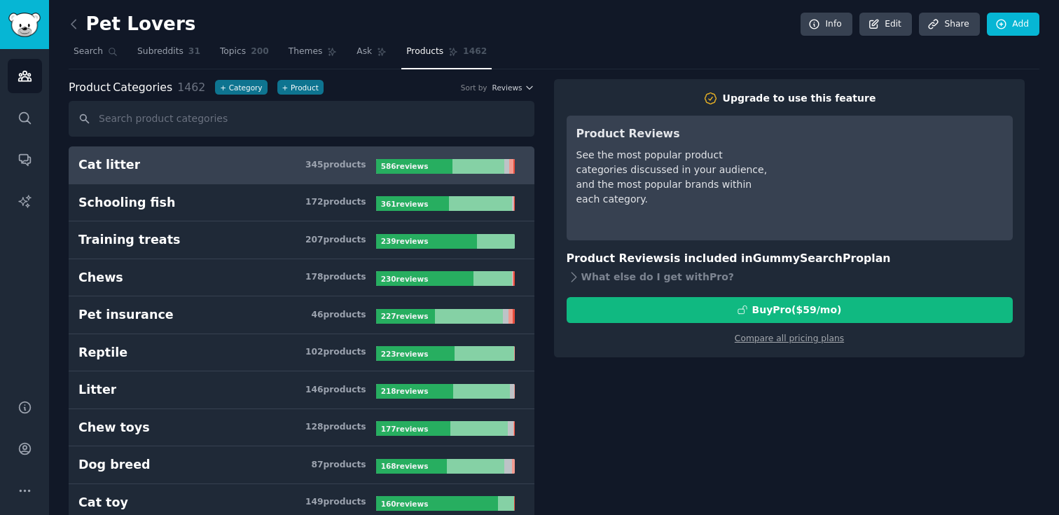
click at [227, 172] on h3 "Cat litter 345 product s" at bounding box center [227, 165] width 298 height 18
click at [404, 171] on div "586 review s" at bounding box center [406, 166] width 60 height 15
click at [342, 163] on div "345 product s" at bounding box center [335, 165] width 61 height 13
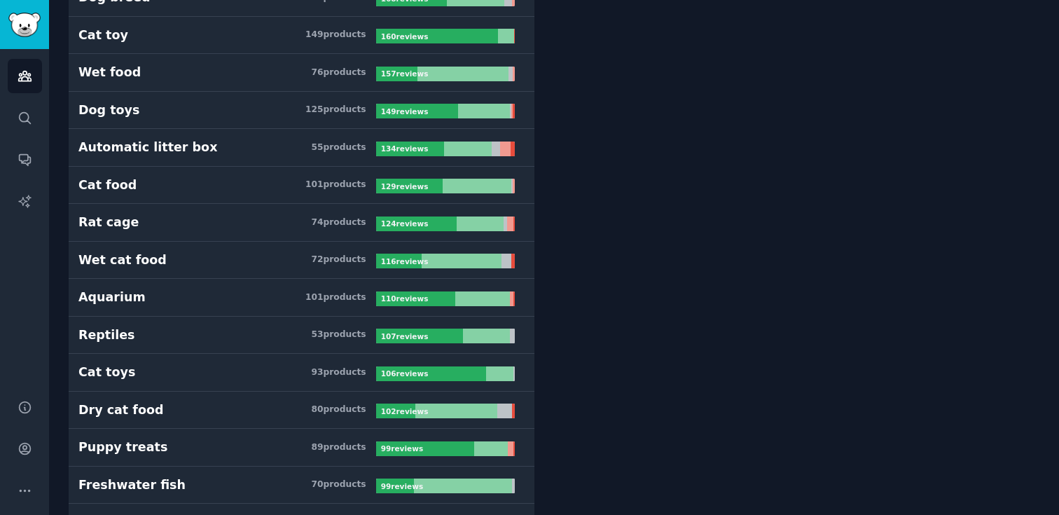
scroll to position [1142, 0]
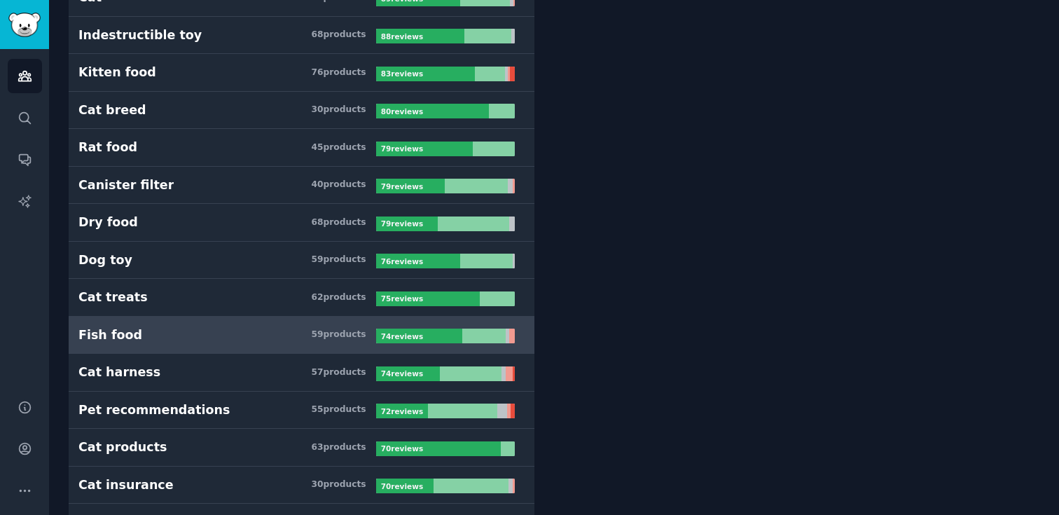
click at [234, 343] on h3 "Fish food 59 product s" at bounding box center [227, 336] width 298 height 18
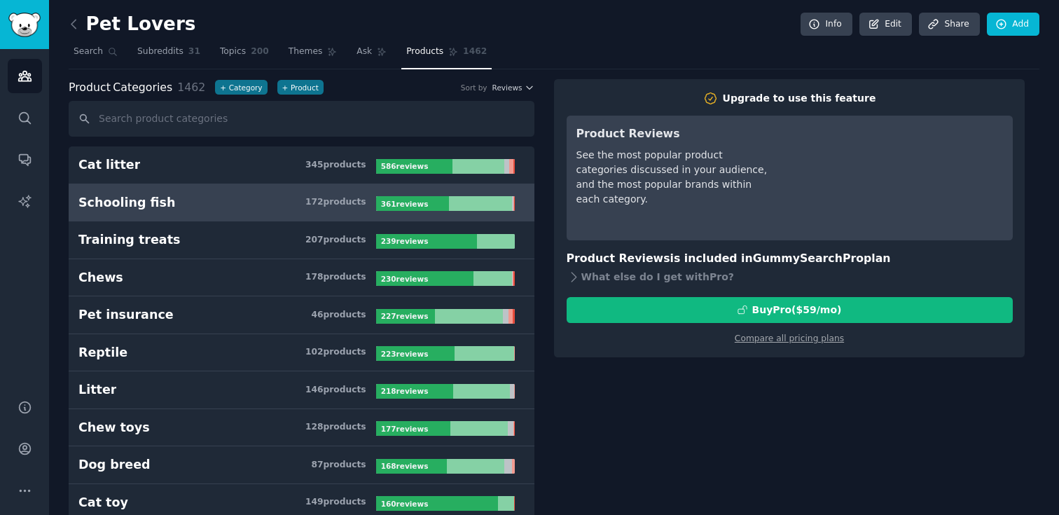
click at [248, 220] on link "Schooling fish 172 product s 361 review s" at bounding box center [302, 203] width 466 height 38
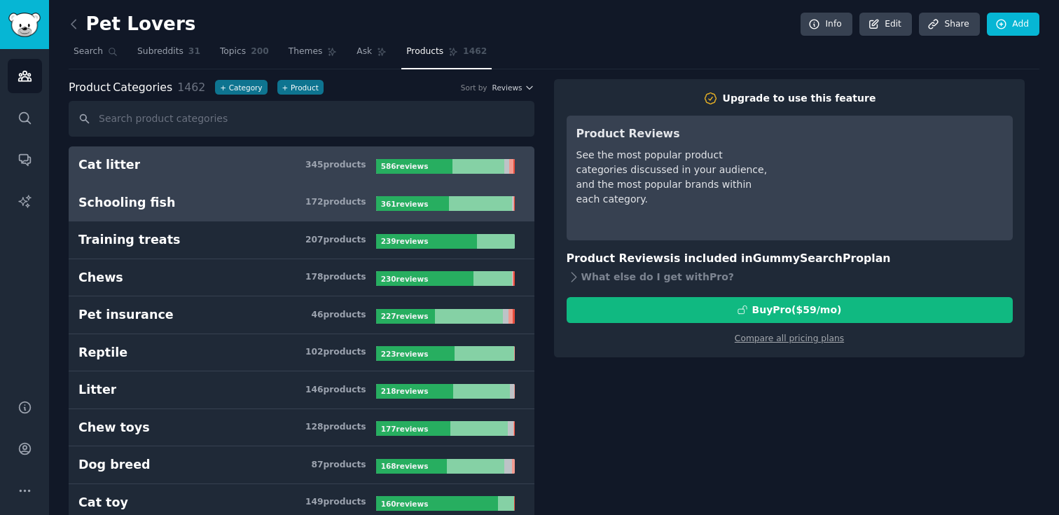
click at [213, 159] on h3 "Cat litter 345 product s" at bounding box center [227, 165] width 298 height 18
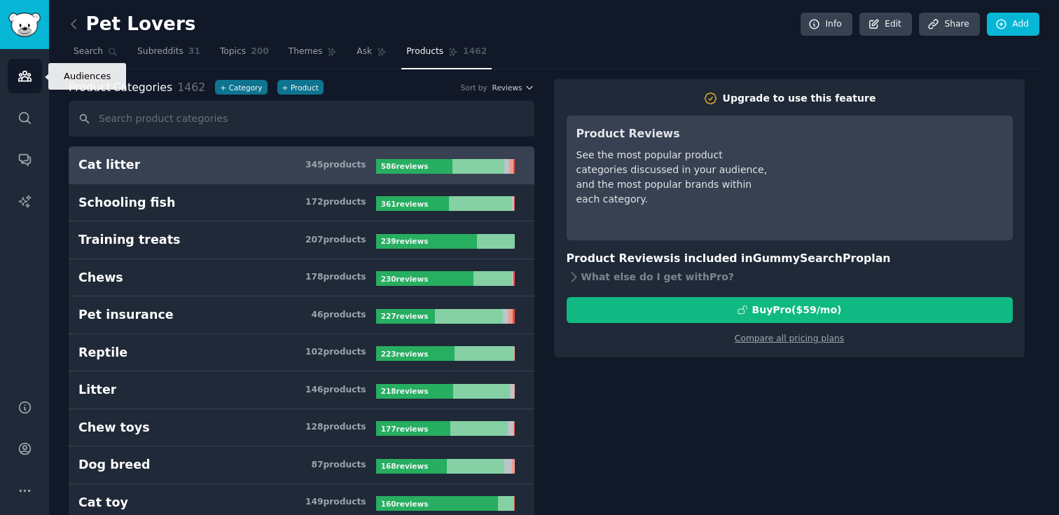
click at [22, 69] on icon "Sidebar" at bounding box center [25, 76] width 15 height 15
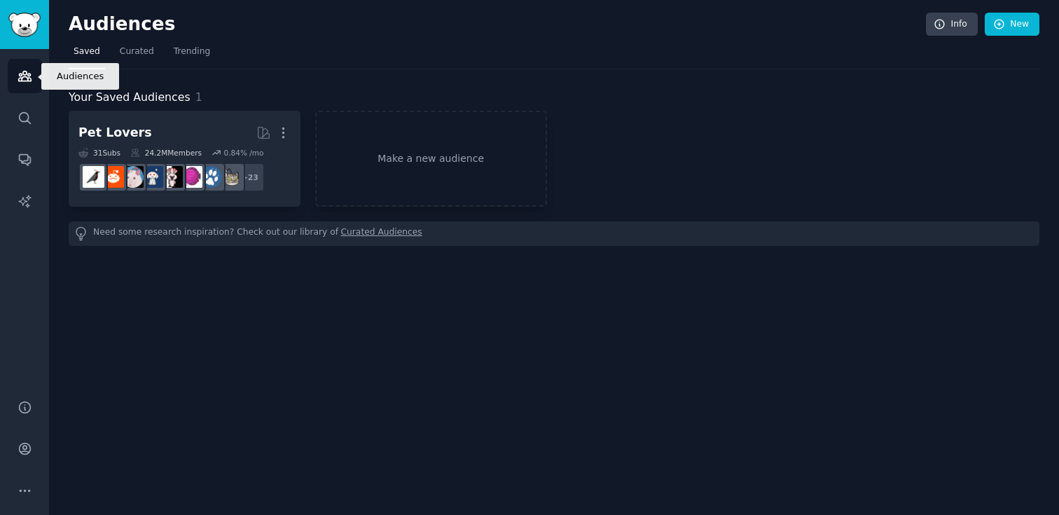
click at [32, 79] on link "Audiences" at bounding box center [25, 76] width 34 height 34
click at [32, 36] on img "Sidebar" at bounding box center [24, 25] width 32 height 25
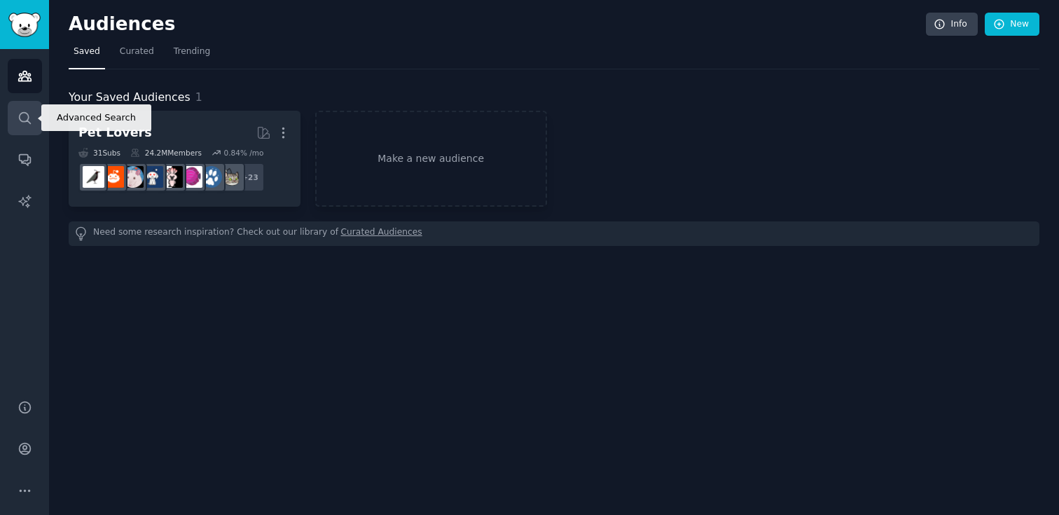
click at [29, 111] on icon "Sidebar" at bounding box center [25, 118] width 15 height 15
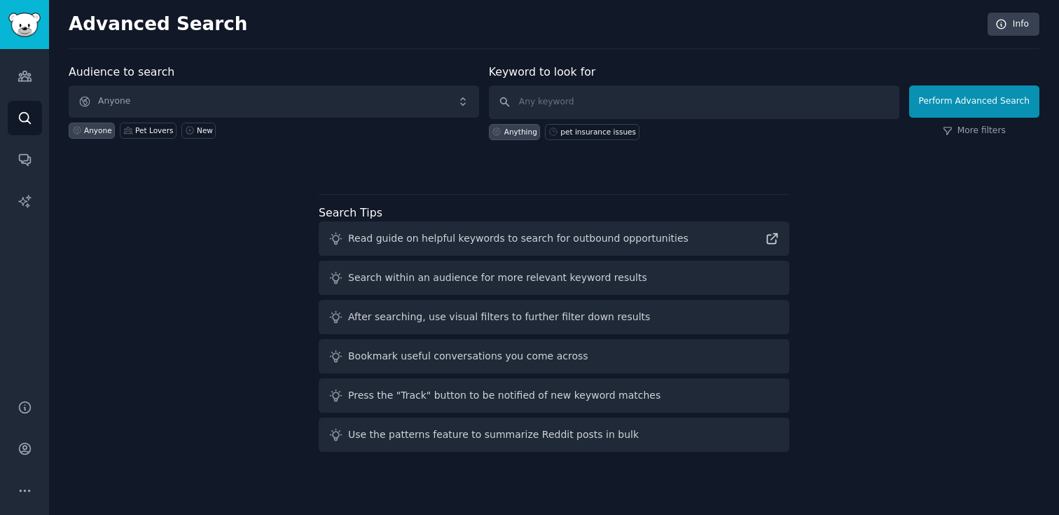
click at [31, 93] on div "Audiences Search Conversations AI Reports" at bounding box center [24, 216] width 49 height 334
click at [31, 74] on icon "Sidebar" at bounding box center [25, 76] width 15 height 15
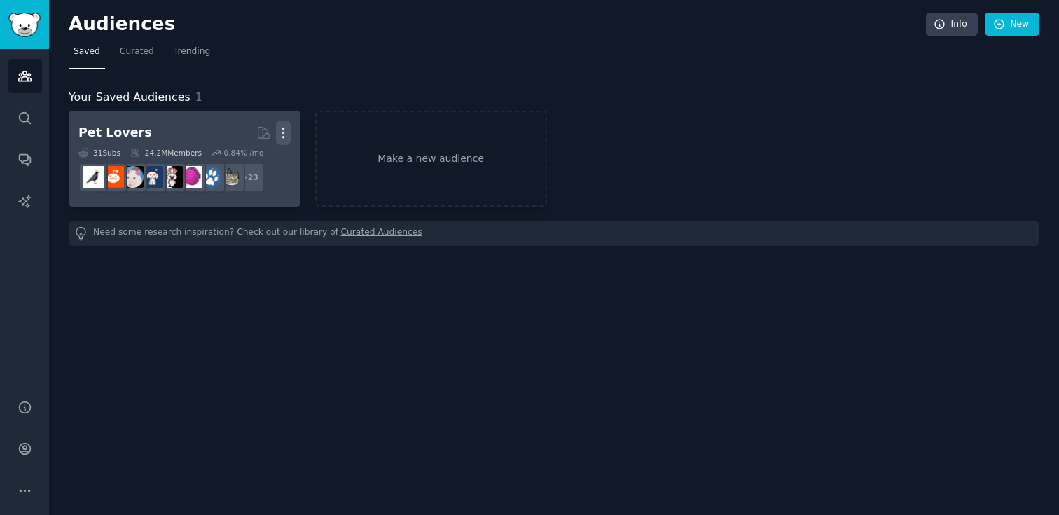
click at [284, 133] on icon "button" at bounding box center [283, 132] width 15 height 15
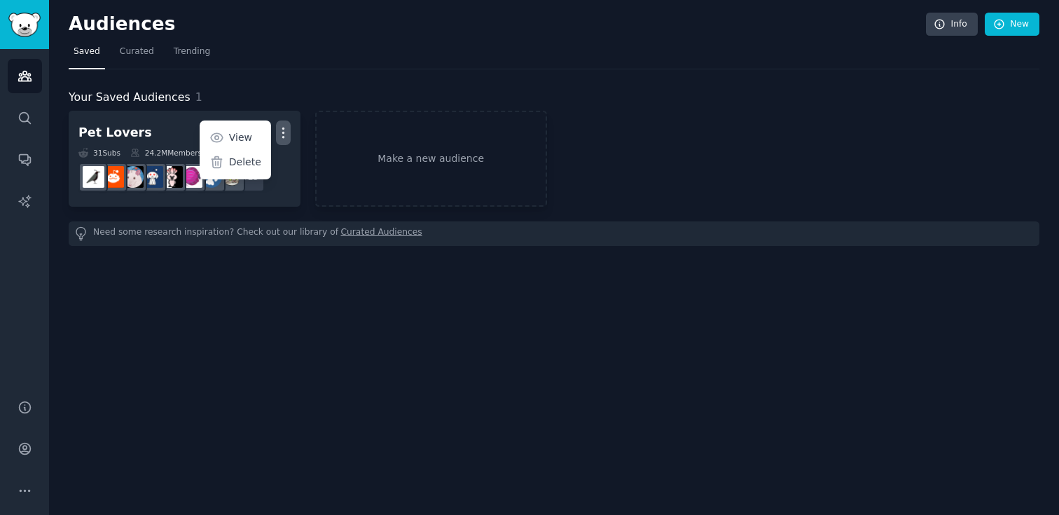
click at [283, 93] on div "Your Saved Audiences 1" at bounding box center [554, 98] width 971 height 18
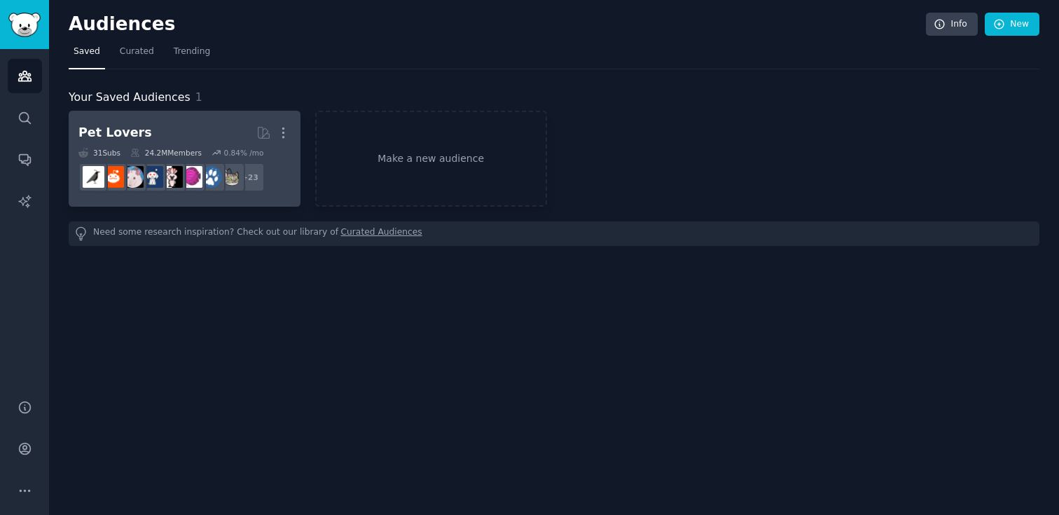
drag, startPoint x: 286, startPoint y: 126, endPoint x: 276, endPoint y: 143, distance: 19.5
click at [286, 126] on icon "button" at bounding box center [283, 132] width 15 height 15
click at [244, 135] on p "View" at bounding box center [240, 137] width 23 height 15
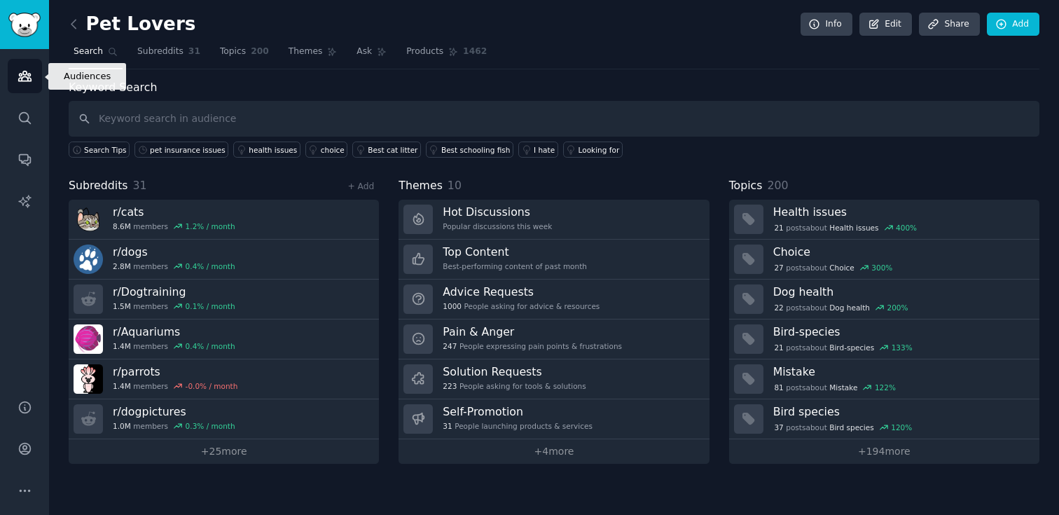
click at [27, 67] on link "Audiences" at bounding box center [25, 76] width 34 height 34
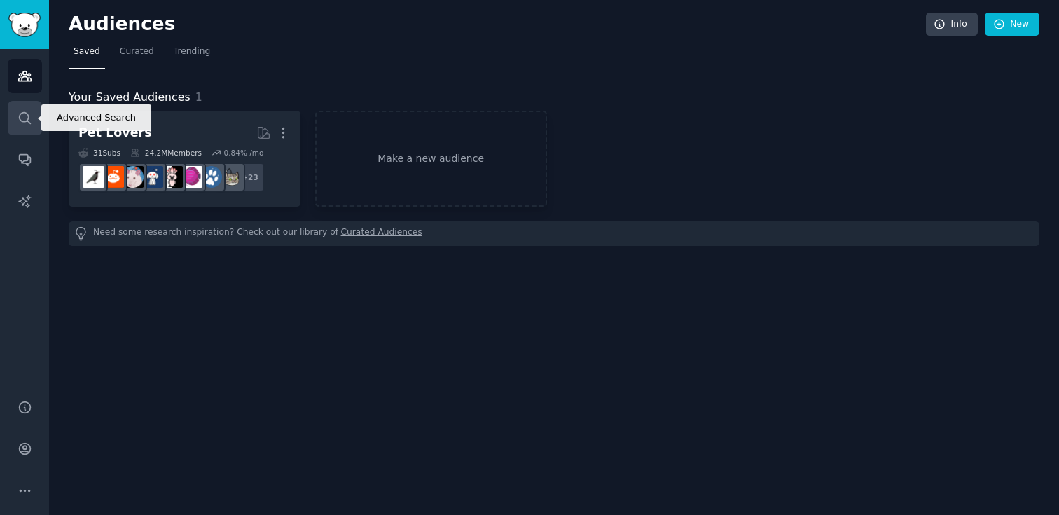
click at [19, 119] on icon "Sidebar" at bounding box center [24, 117] width 11 height 11
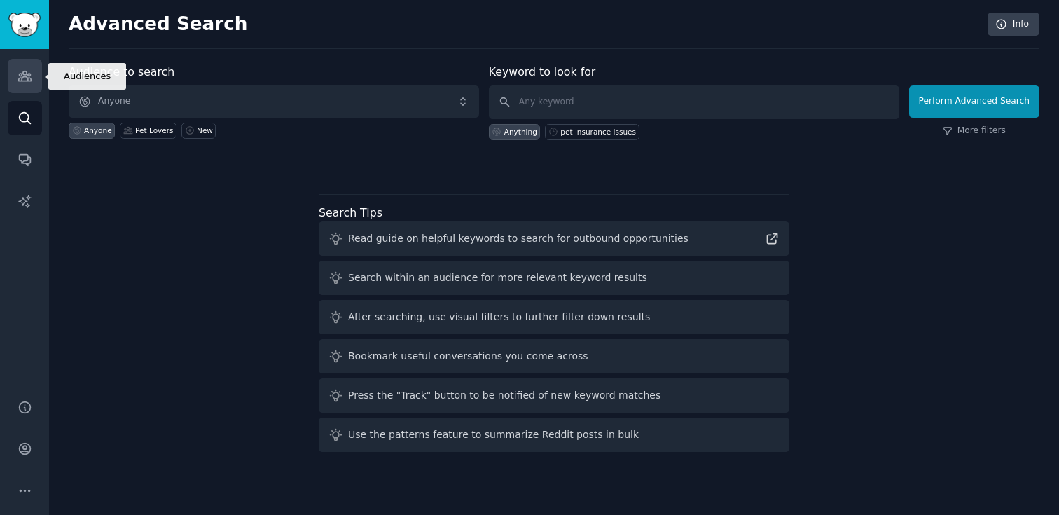
click at [21, 80] on icon "Sidebar" at bounding box center [24, 76] width 13 height 10
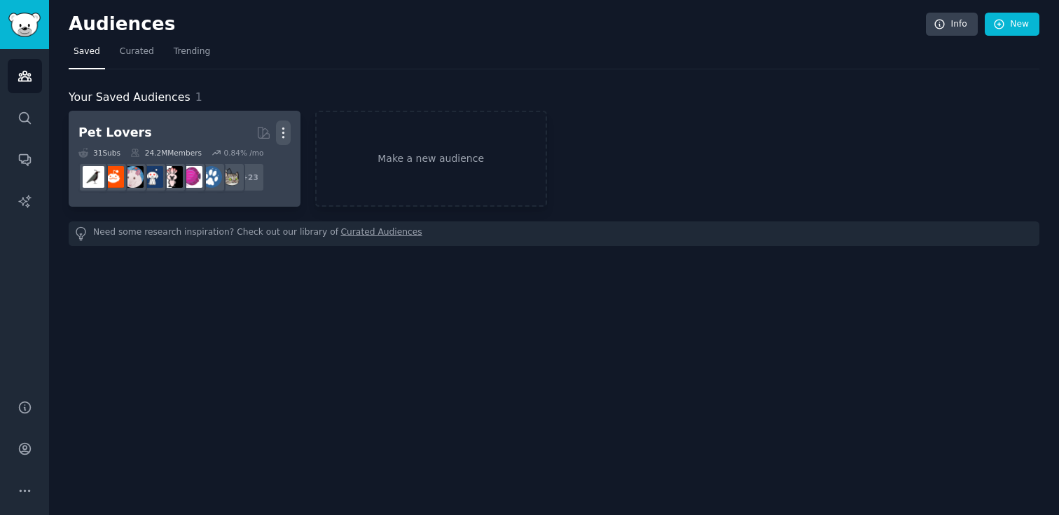
click at [284, 128] on icon "button" at bounding box center [282, 133] width 1 height 10
click at [251, 160] on p "Delete" at bounding box center [245, 162] width 32 height 15
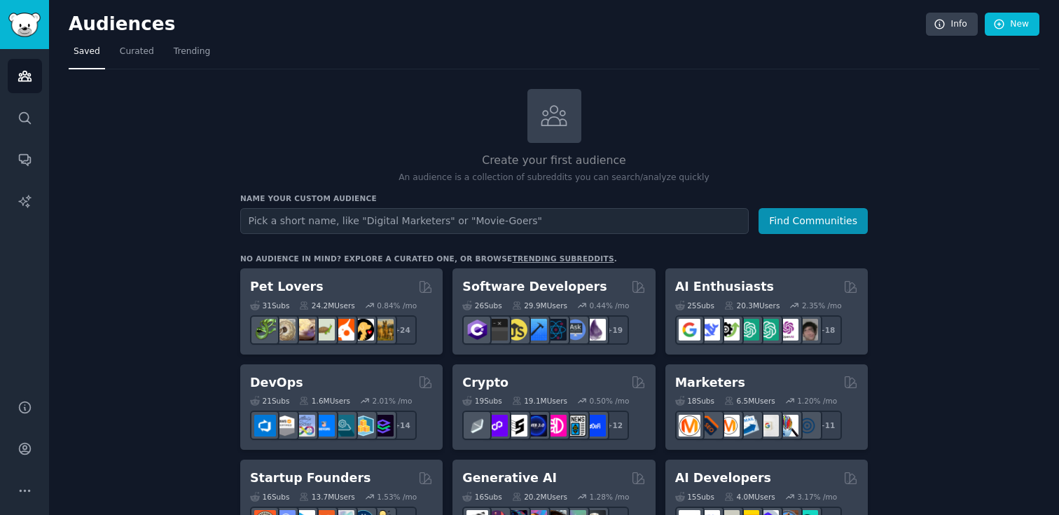
click at [111, 50] on nav "Saved Curated Trending" at bounding box center [554, 55] width 971 height 29
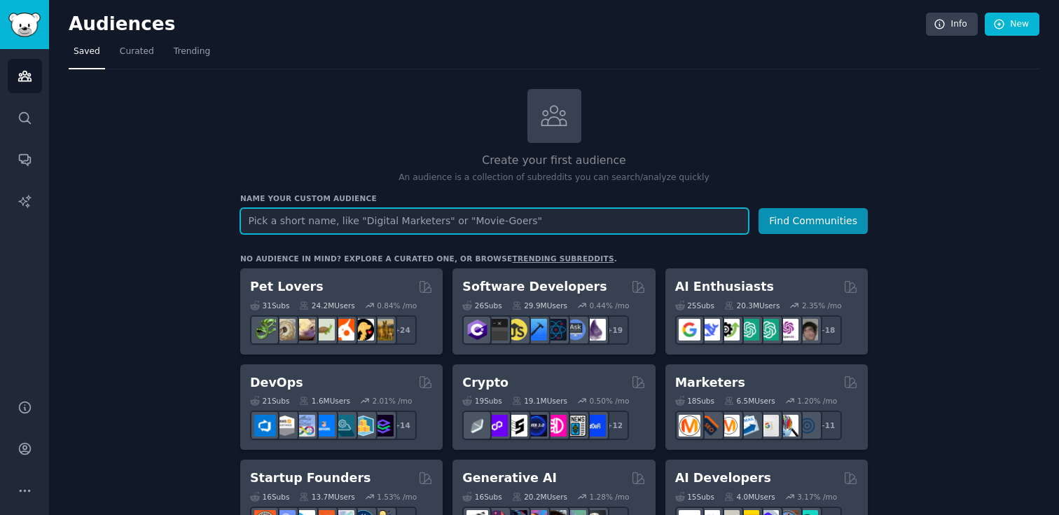
click at [402, 223] on input "text" at bounding box center [494, 221] width 509 height 26
type input "lovable"
click at [759, 208] on button "Find Communities" at bounding box center [813, 221] width 109 height 26
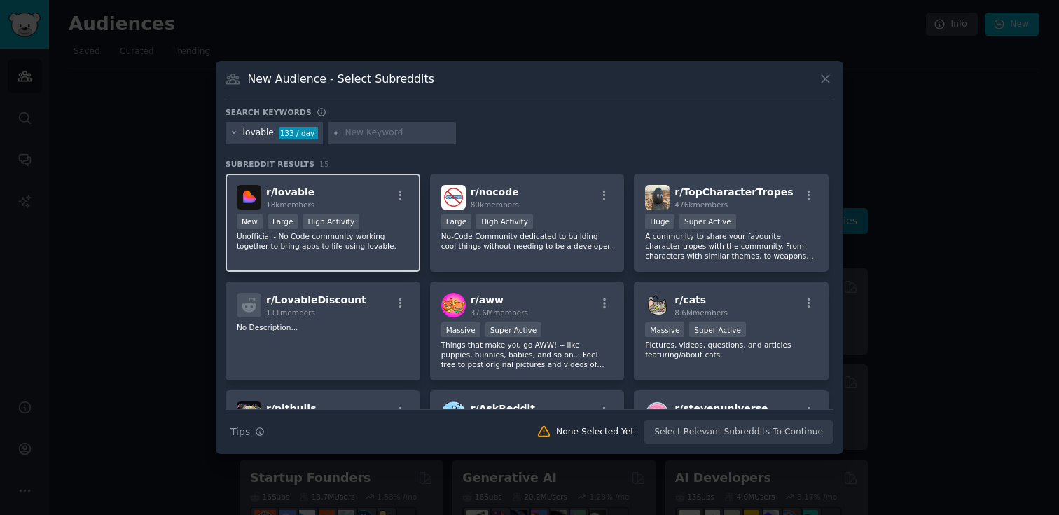
click at [319, 192] on div "r/ lovable 18k members" at bounding box center [323, 197] width 172 height 25
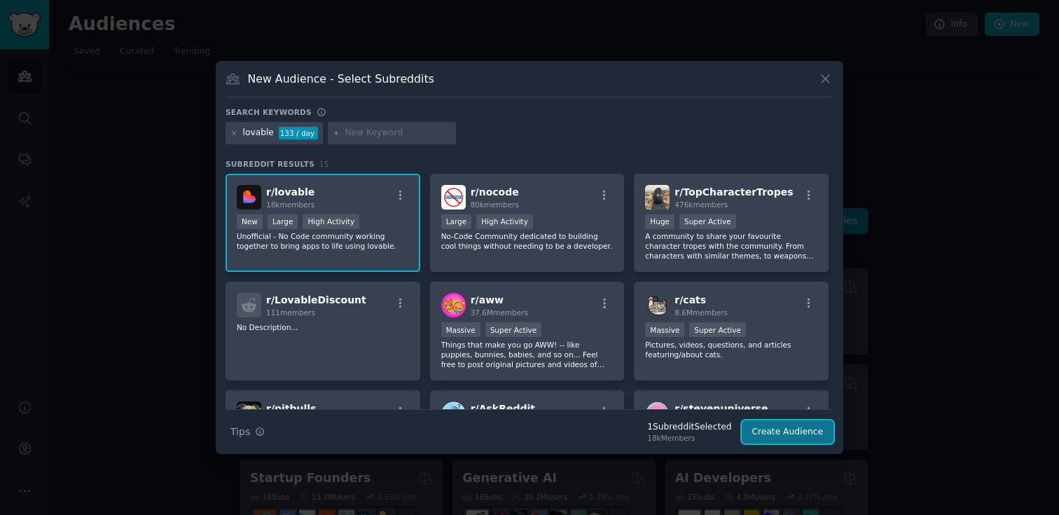
click at [770, 423] on button "Create Audience" at bounding box center [788, 432] width 92 height 24
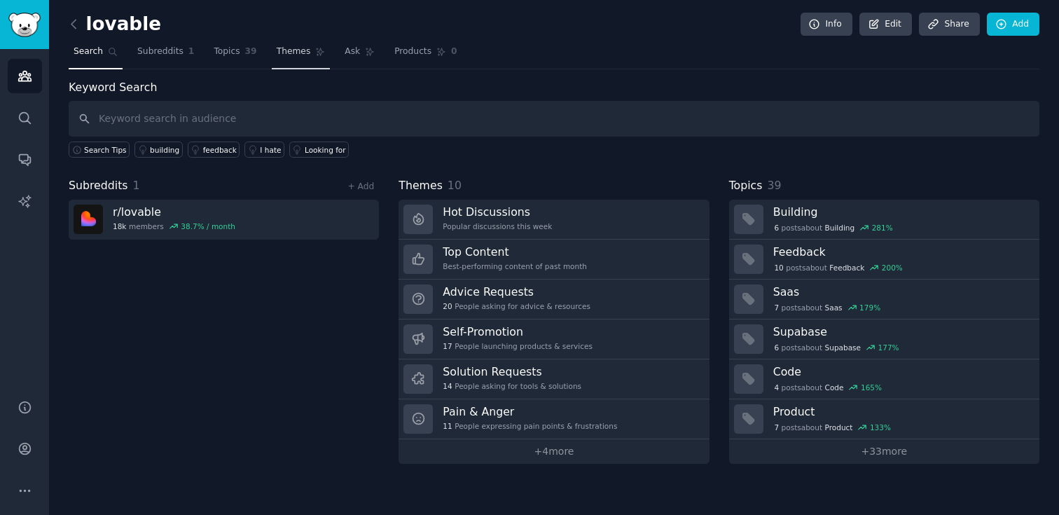
click at [296, 53] on span "Themes" at bounding box center [294, 52] width 34 height 13
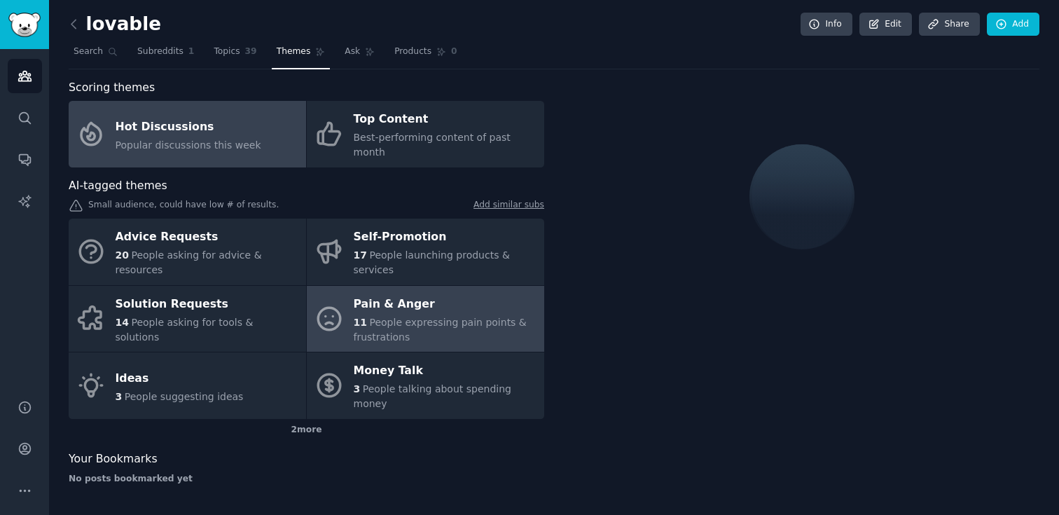
click at [416, 315] on div "11 People expressing pain points & frustrations" at bounding box center [446, 329] width 184 height 29
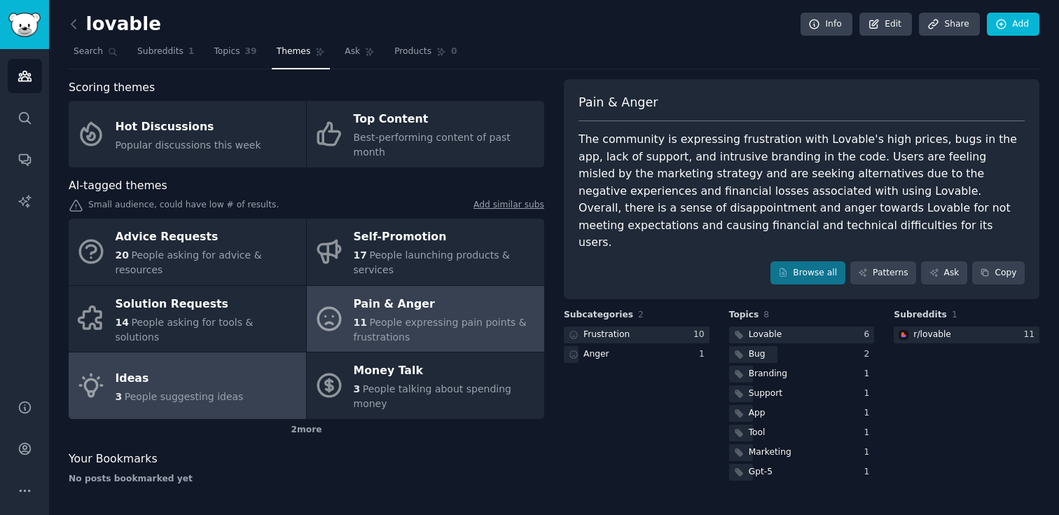
click at [228, 367] on div "Ideas" at bounding box center [180, 378] width 128 height 22
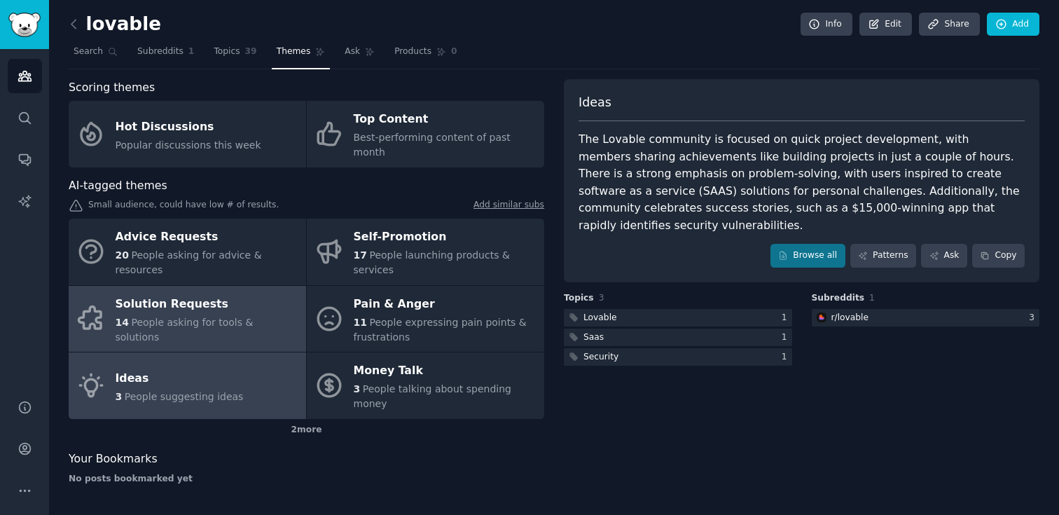
click at [214, 317] on span "People asking for tools & solutions" at bounding box center [185, 330] width 138 height 26
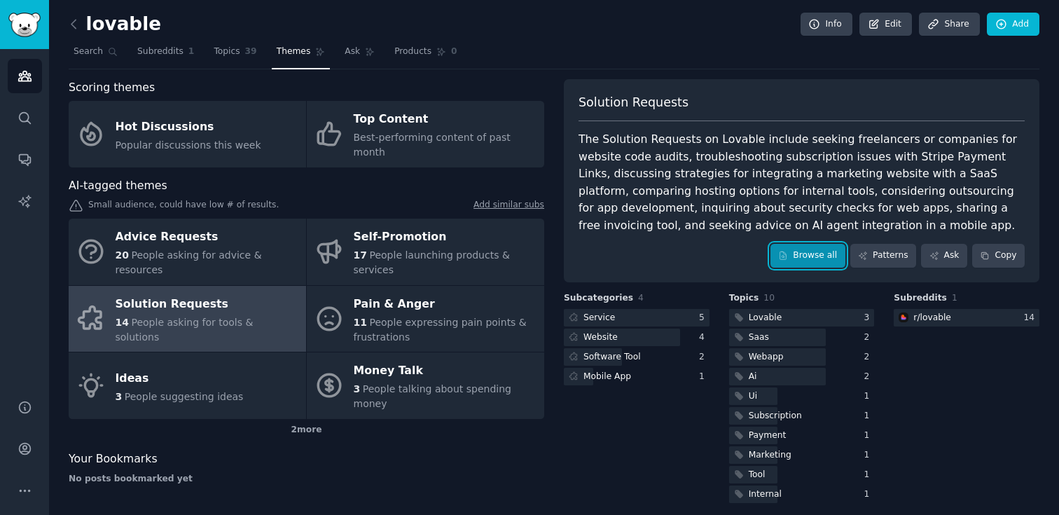
click at [827, 259] on link "Browse all" at bounding box center [808, 256] width 75 height 24
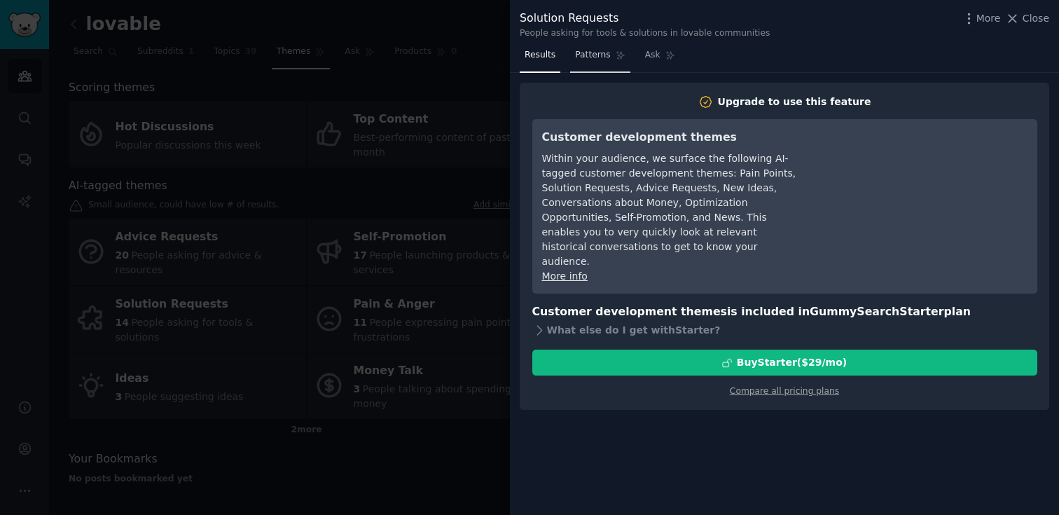
click at [602, 63] on link "Patterns" at bounding box center [600, 58] width 60 height 29
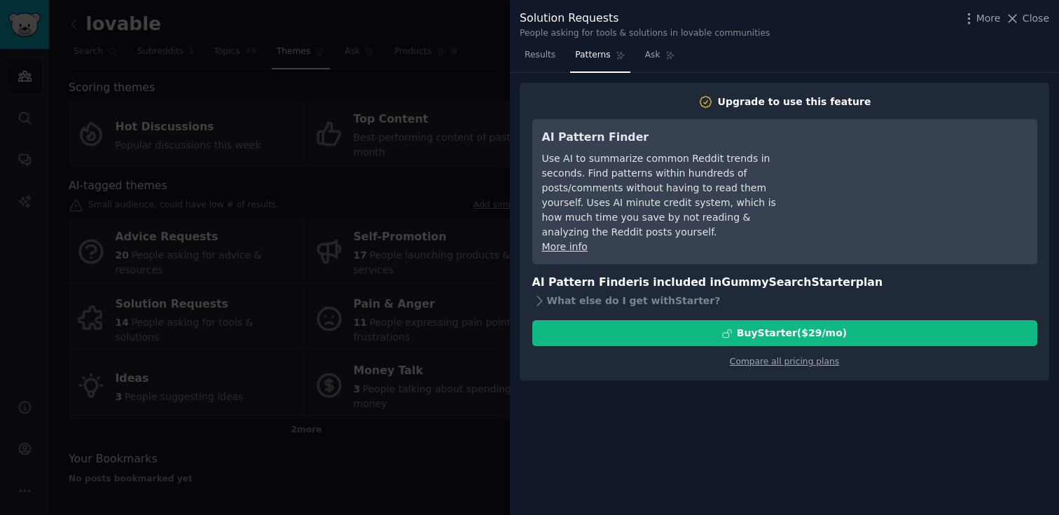
click at [477, 117] on div at bounding box center [529, 257] width 1059 height 515
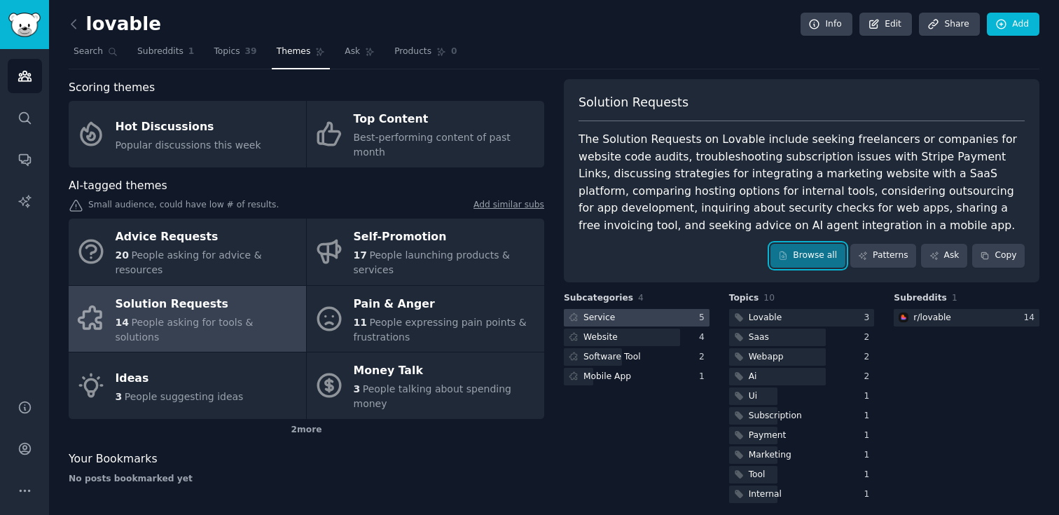
scroll to position [10, 0]
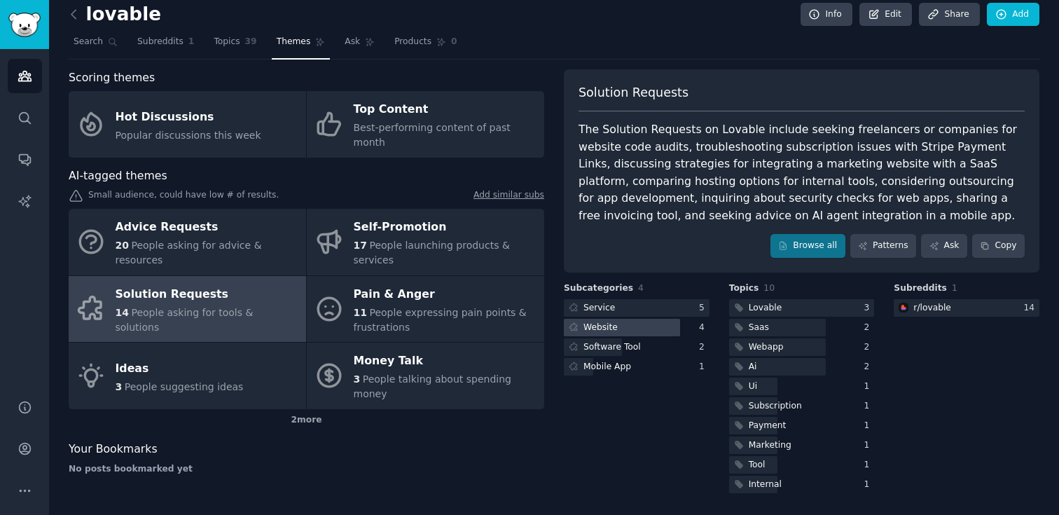
click at [610, 324] on div "Website" at bounding box center [601, 328] width 34 height 13
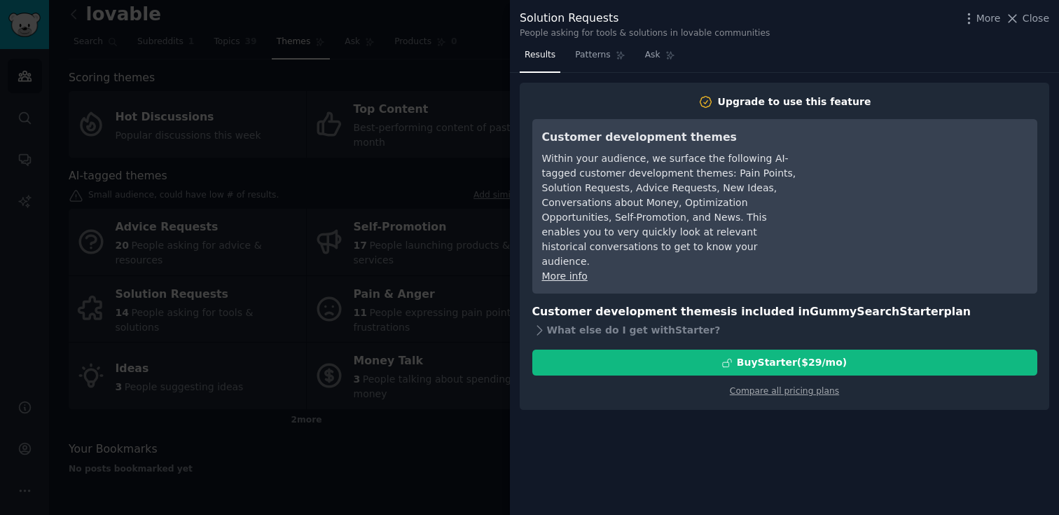
click at [462, 243] on div at bounding box center [529, 257] width 1059 height 515
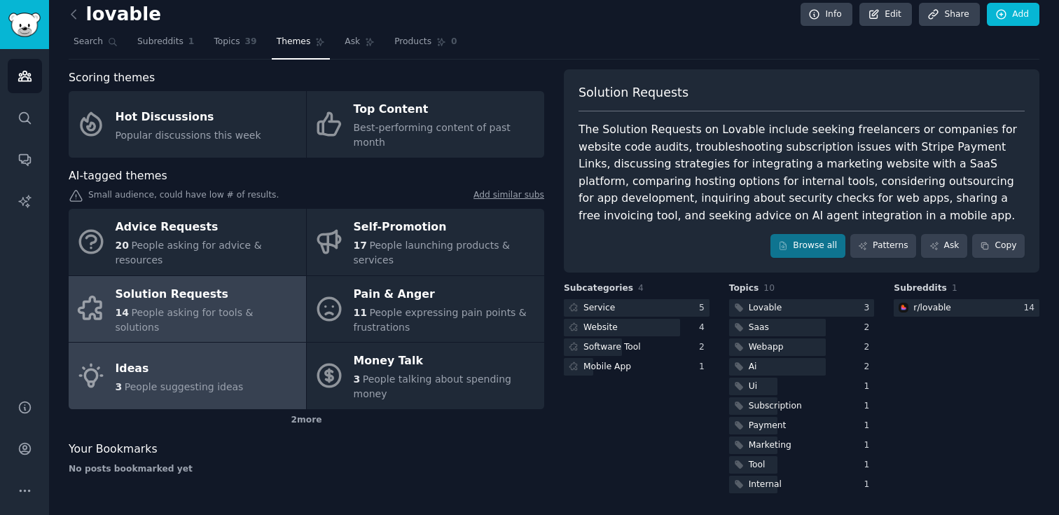
click at [179, 380] on div "3 People suggesting ideas" at bounding box center [180, 387] width 128 height 15
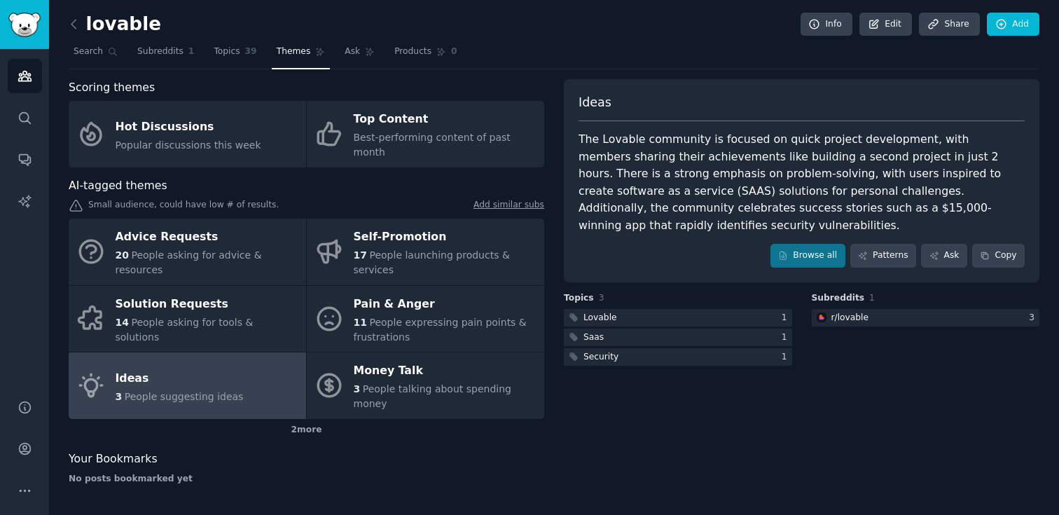
click at [308, 419] on div "2 more" at bounding box center [307, 430] width 476 height 22
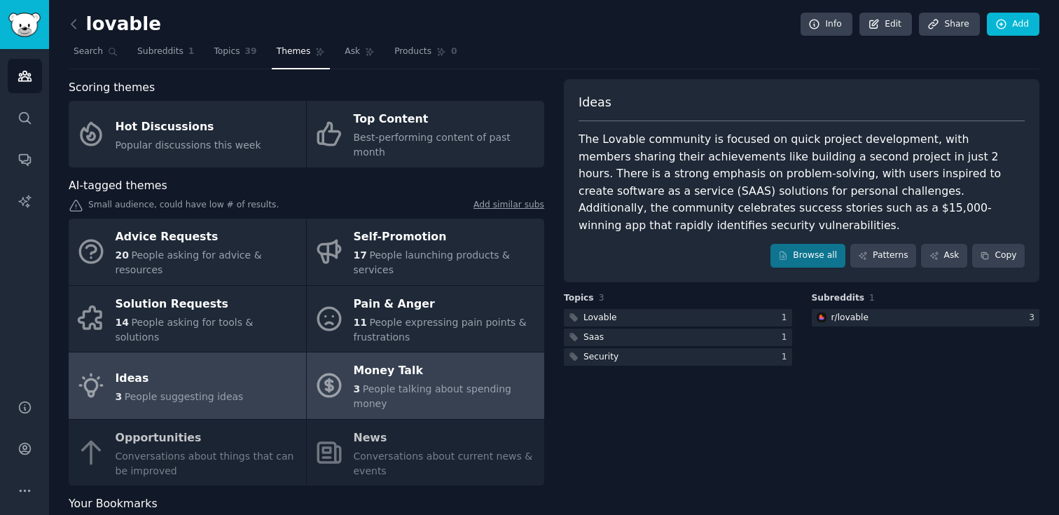
click at [397, 360] on div "Money Talk" at bounding box center [446, 371] width 184 height 22
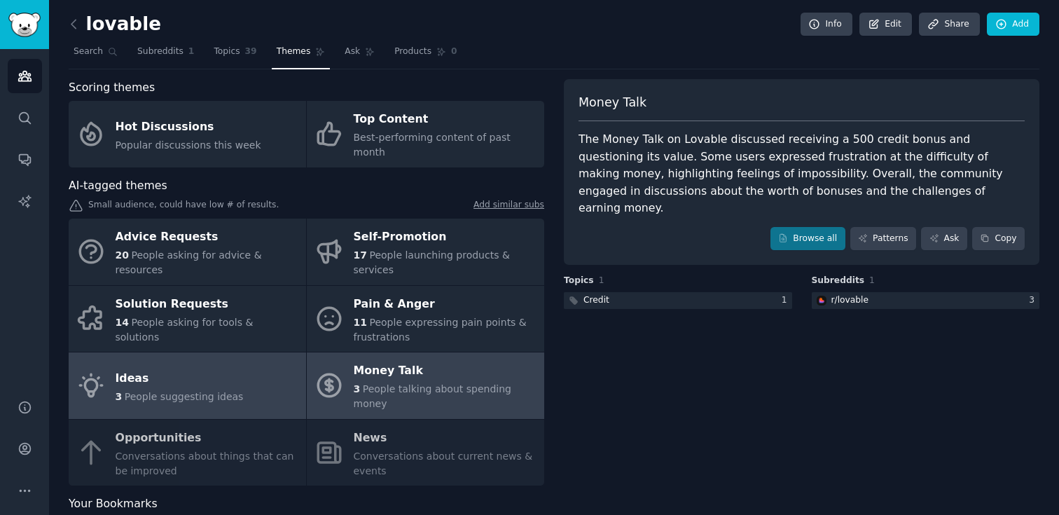
click at [246, 352] on link "Ideas 3 People suggesting ideas" at bounding box center [188, 385] width 238 height 67
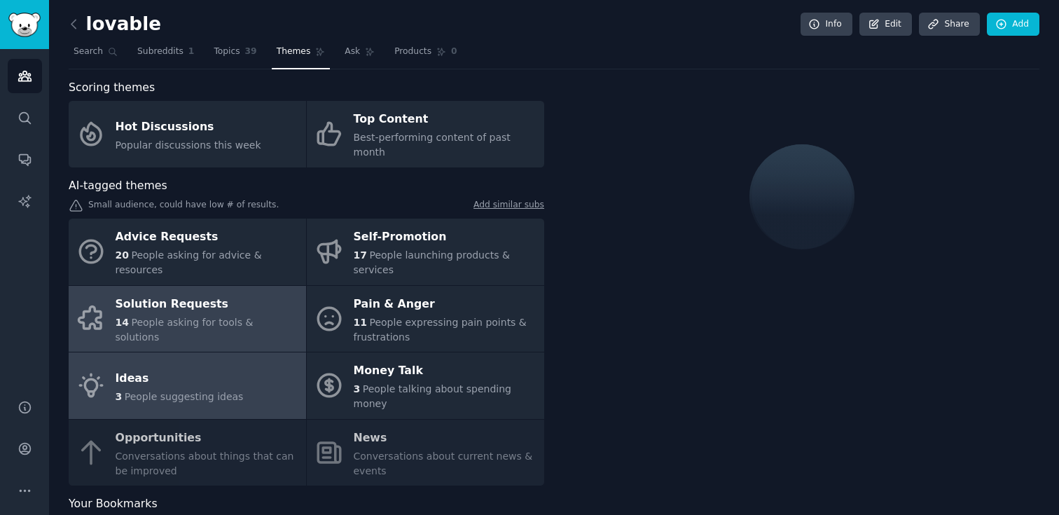
click at [234, 317] on span "People asking for tools & solutions" at bounding box center [185, 330] width 138 height 26
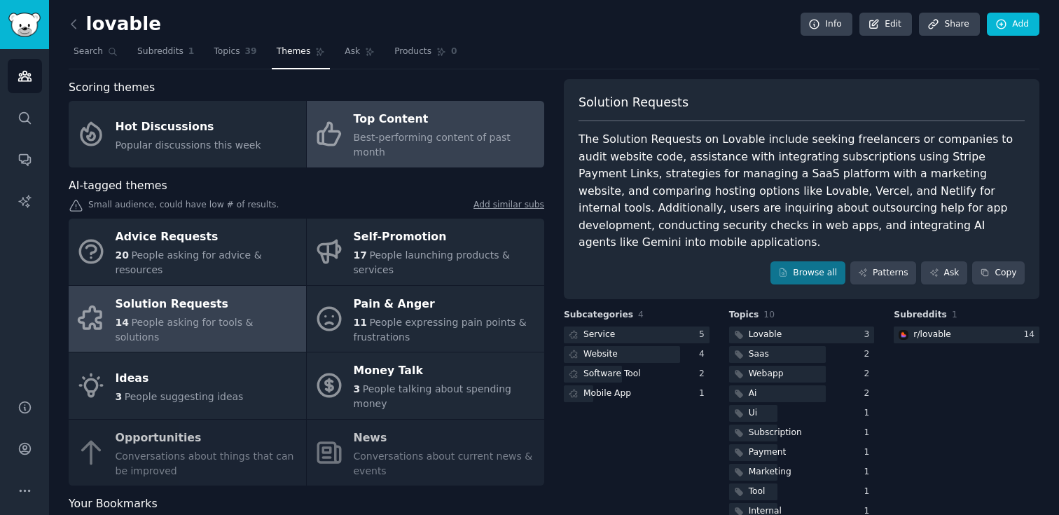
click at [346, 139] on link "Top Content Best-performing content of past month" at bounding box center [426, 134] width 238 height 67
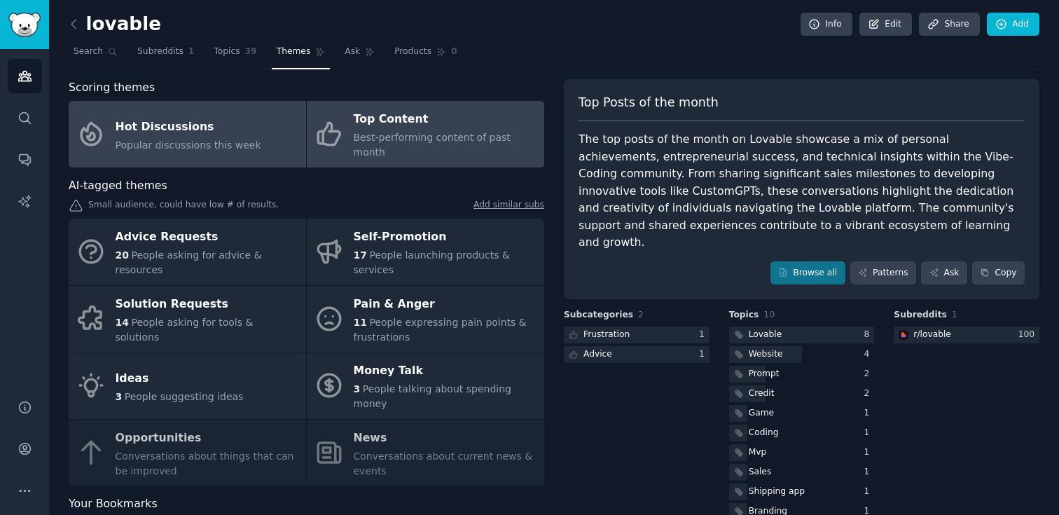
click at [181, 139] on span "Popular discussions this week" at bounding box center [189, 144] width 146 height 11
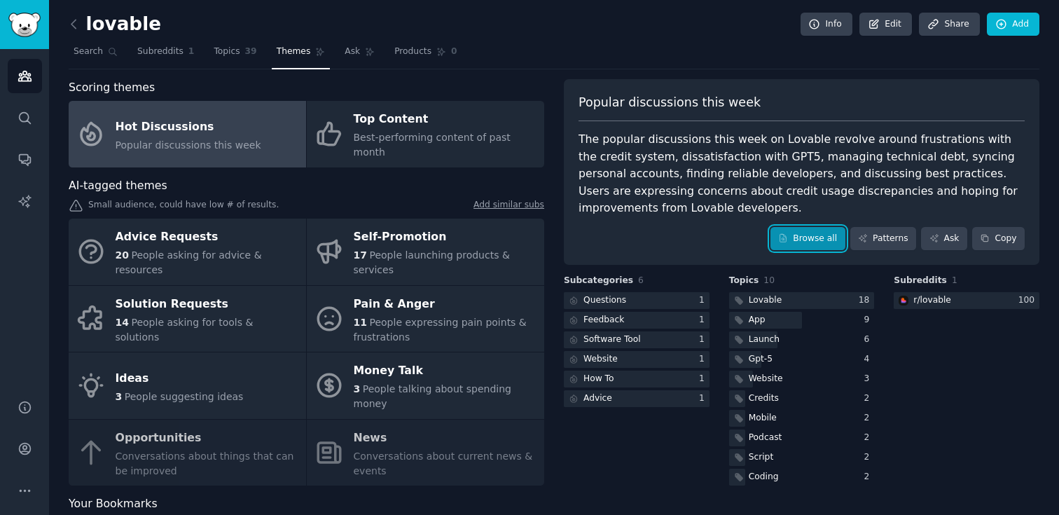
click at [794, 232] on link "Browse all" at bounding box center [808, 239] width 75 height 24
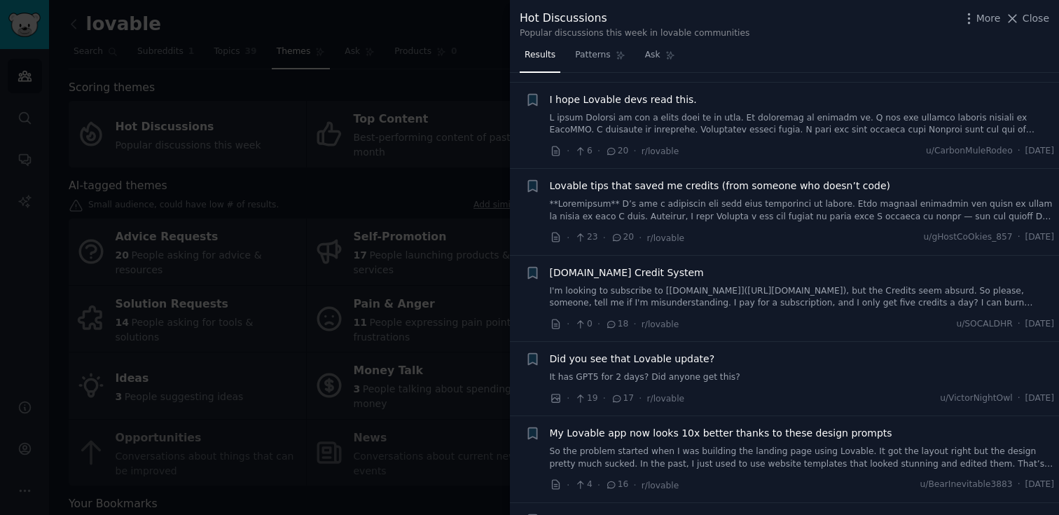
scroll to position [354, 0]
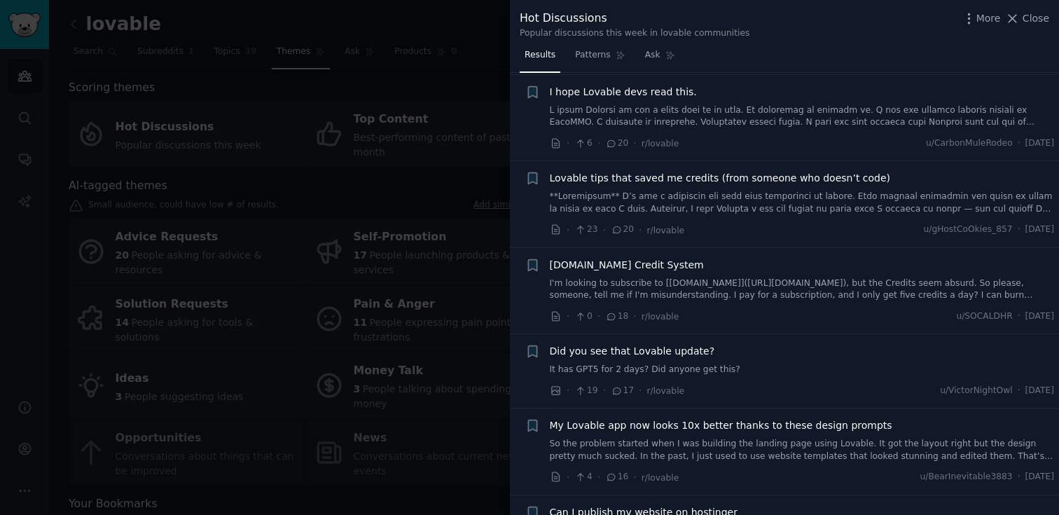
click at [667, 352] on span "Did you see that Lovable update?" at bounding box center [632, 351] width 165 height 15
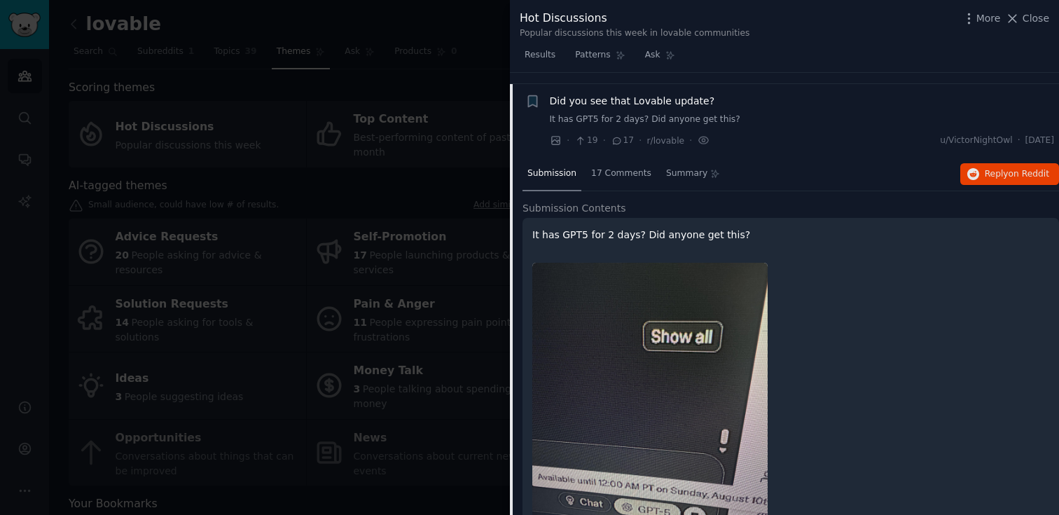
scroll to position [616, 0]
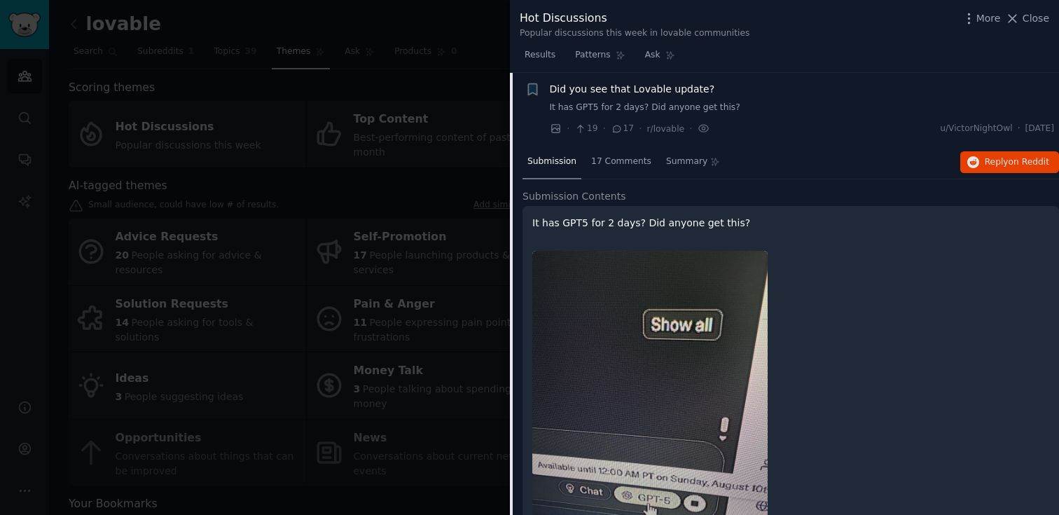
click at [641, 83] on span "Did you see that Lovable update?" at bounding box center [632, 89] width 165 height 15
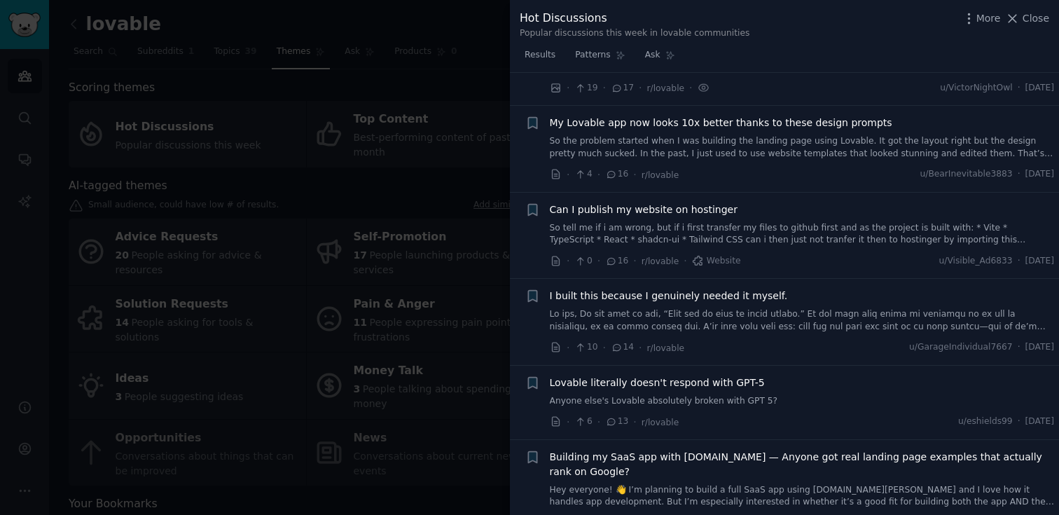
scroll to position [658, 0]
click at [652, 308] on link at bounding box center [802, 319] width 505 height 25
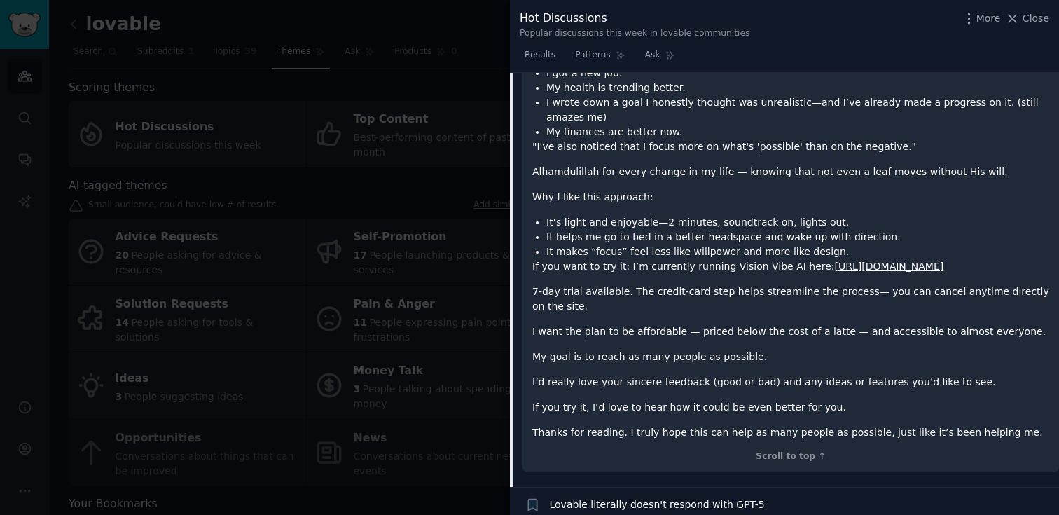
scroll to position [1394, 0]
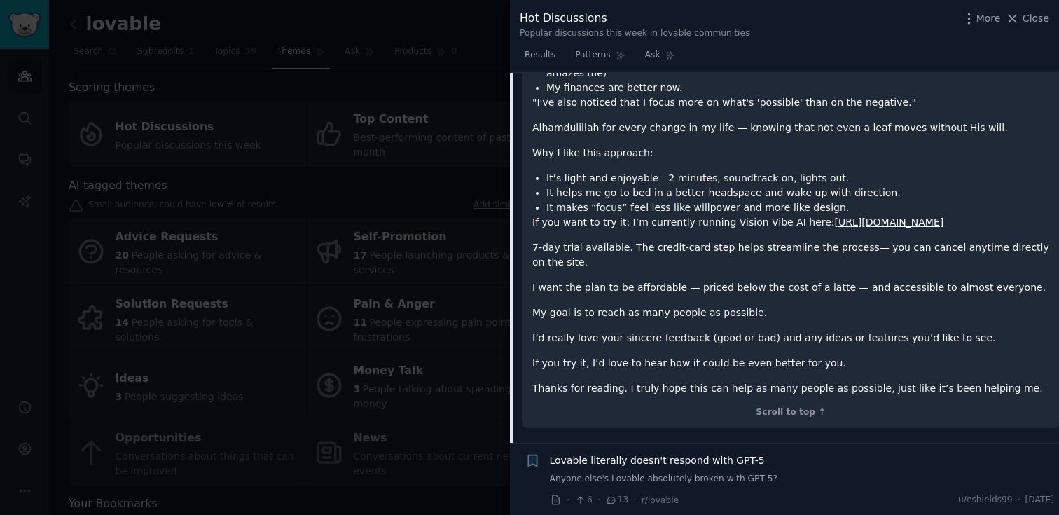
click at [462, 107] on div at bounding box center [529, 257] width 1059 height 515
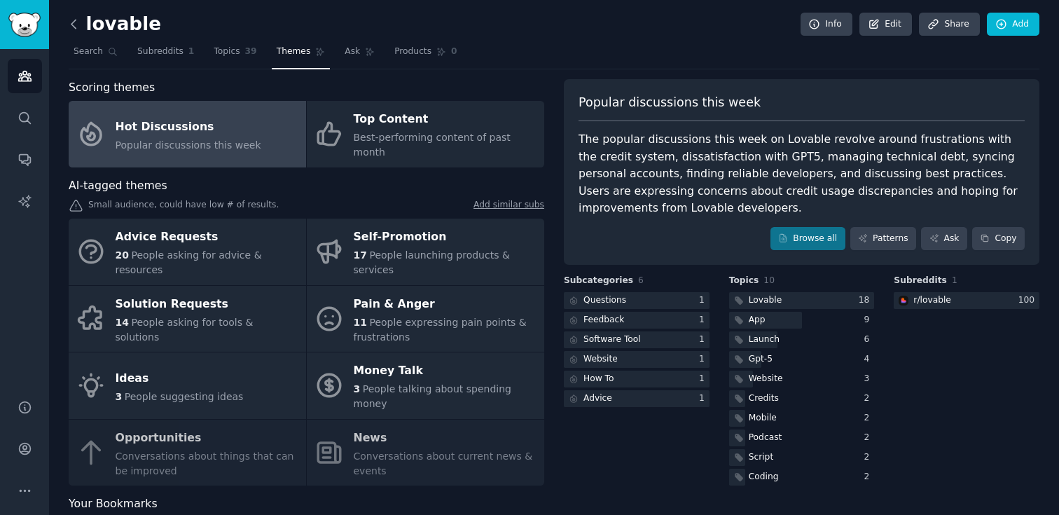
click at [71, 27] on icon at bounding box center [74, 24] width 15 height 15
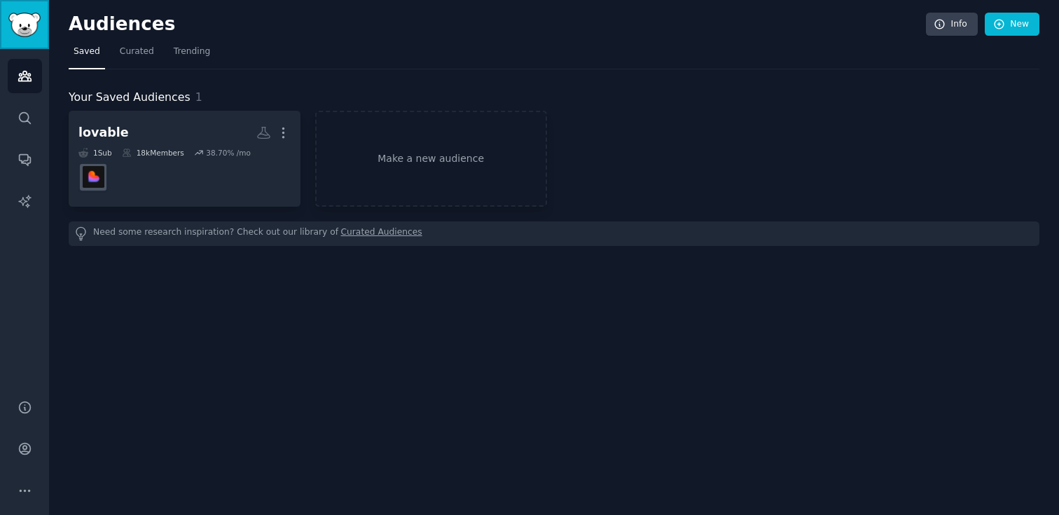
click at [13, 22] on img "Sidebar" at bounding box center [24, 25] width 32 height 25
